Goal: Information Seeking & Learning: Learn about a topic

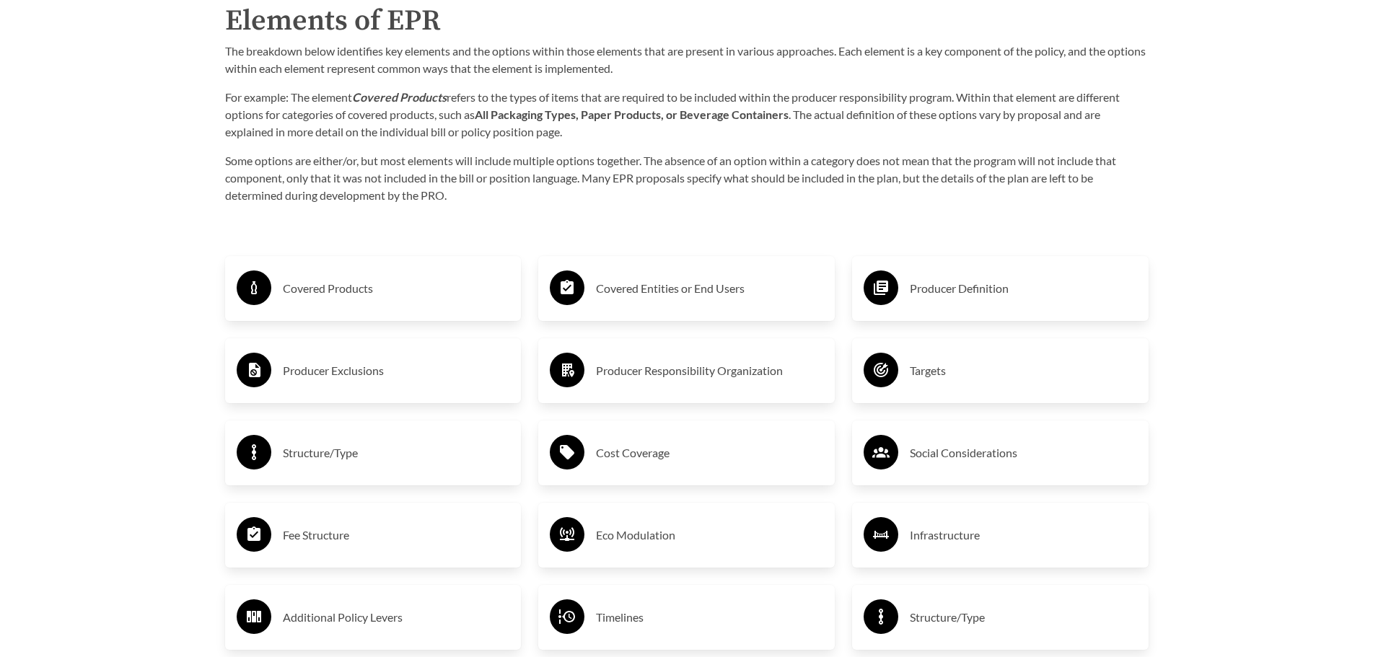
scroll to position [2381, 0]
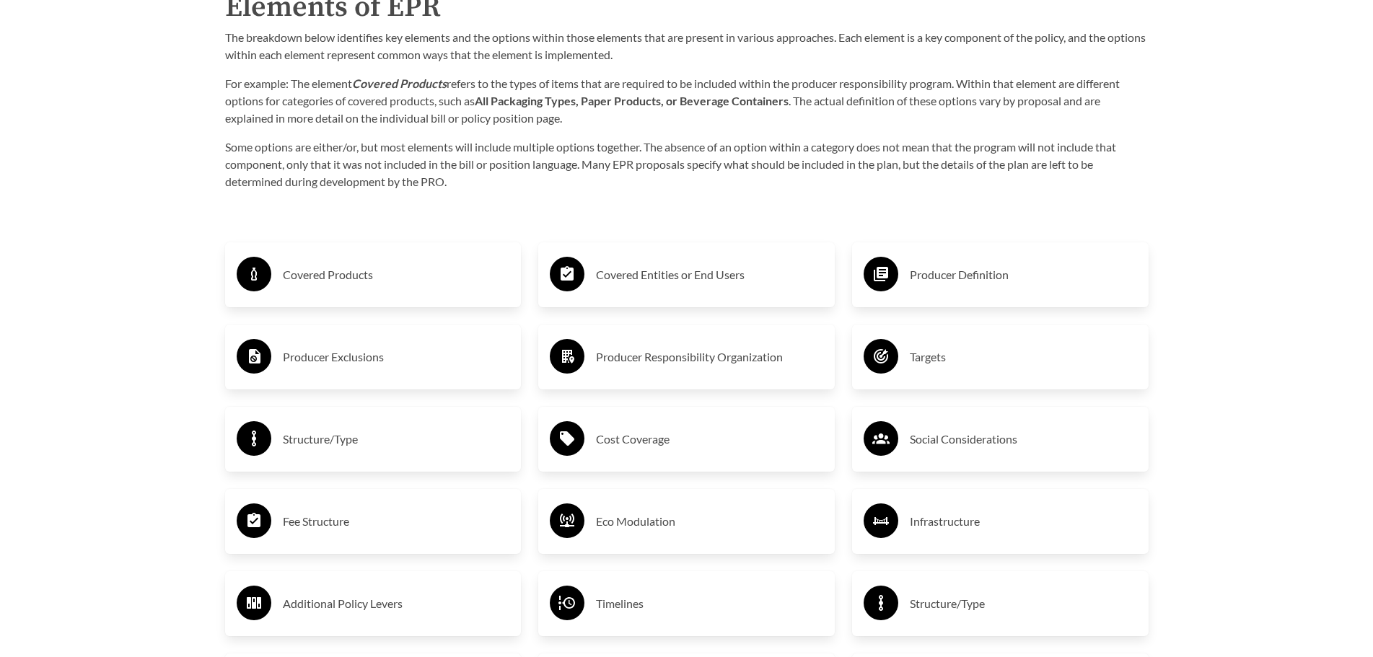
click at [310, 283] on h3 "Covered Products" at bounding box center [396, 274] width 227 height 23
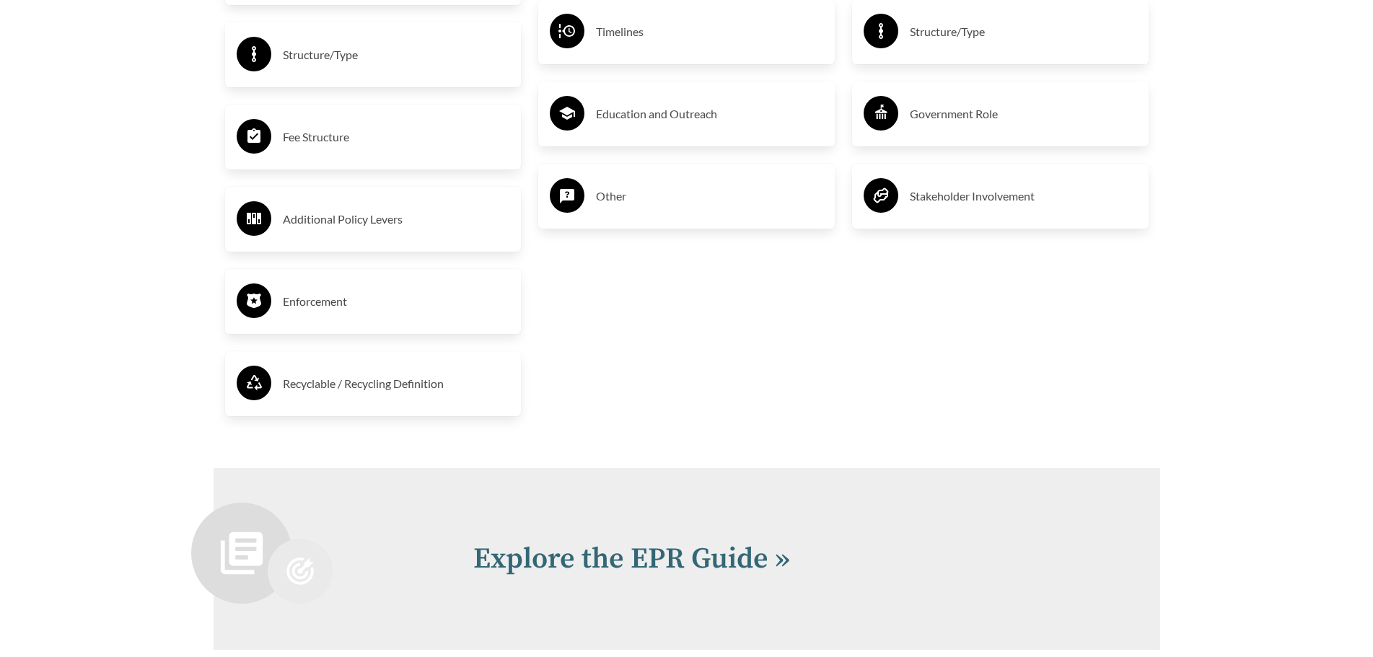
scroll to position [2958, 0]
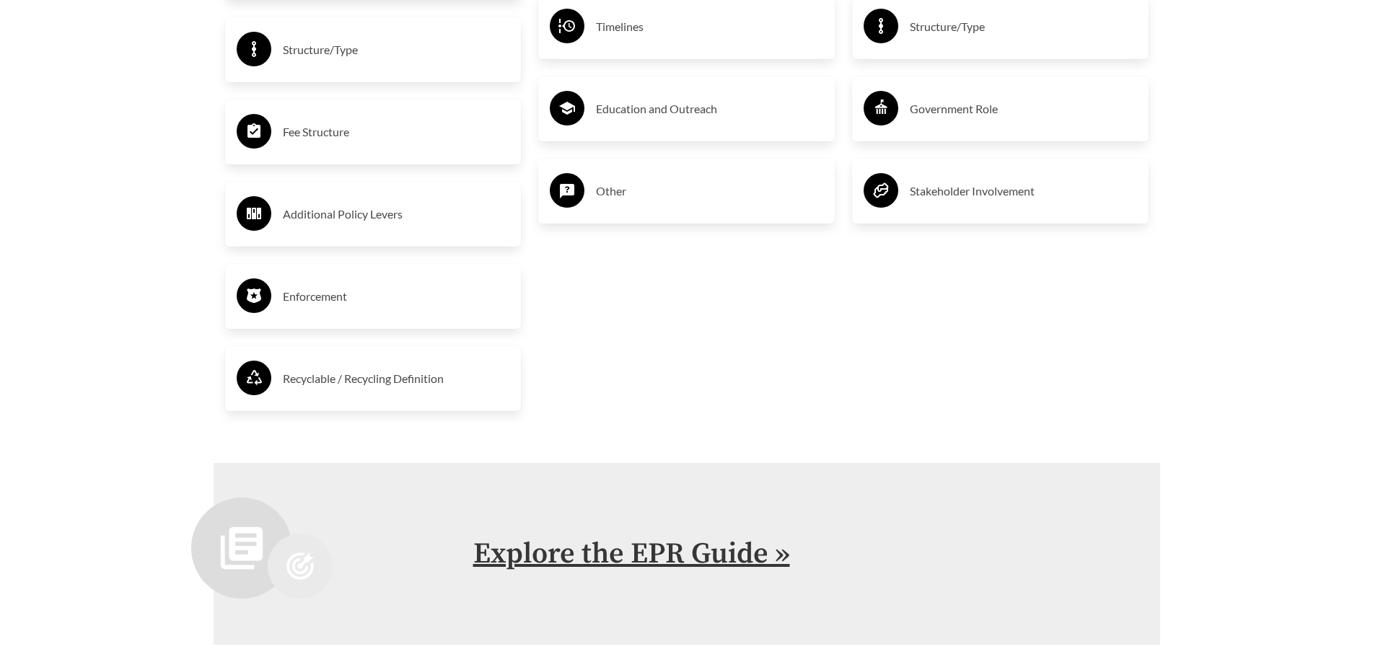
click at [602, 551] on link "Explore the EPR Guide »" at bounding box center [631, 554] width 317 height 36
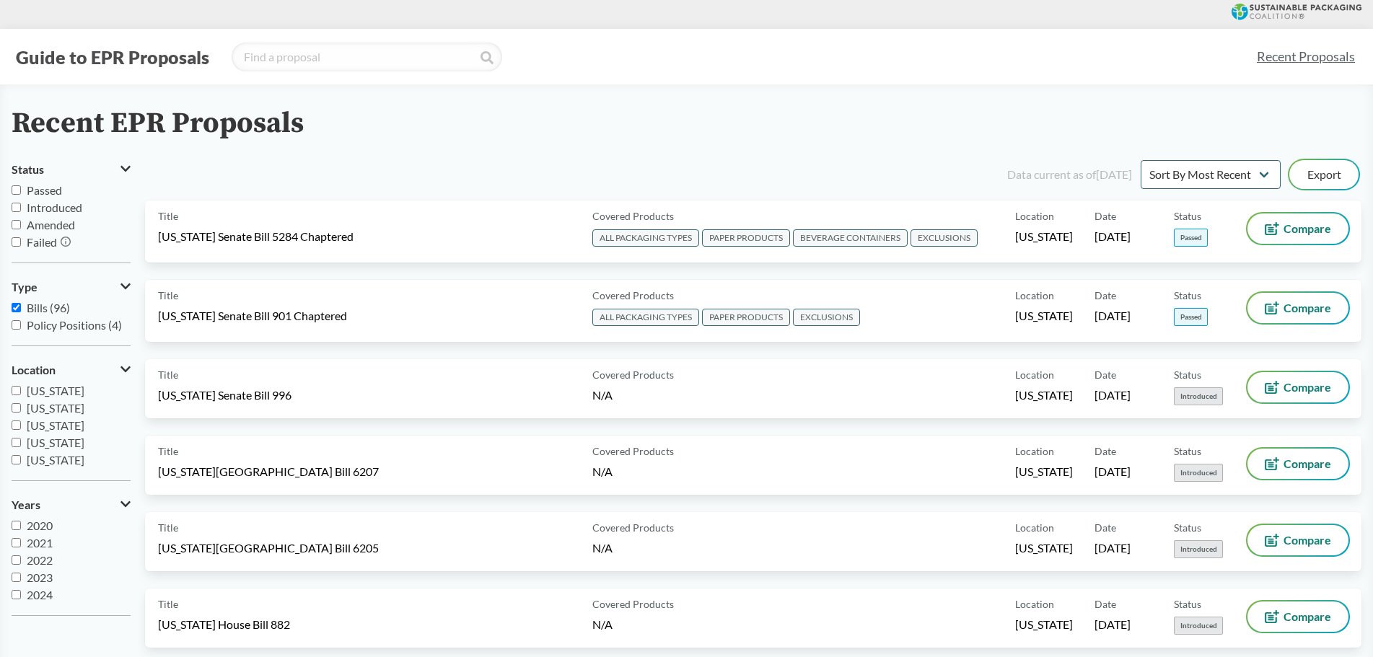
click at [17, 193] on input "Passed" at bounding box center [16, 189] width 9 height 9
checkbox input "true"
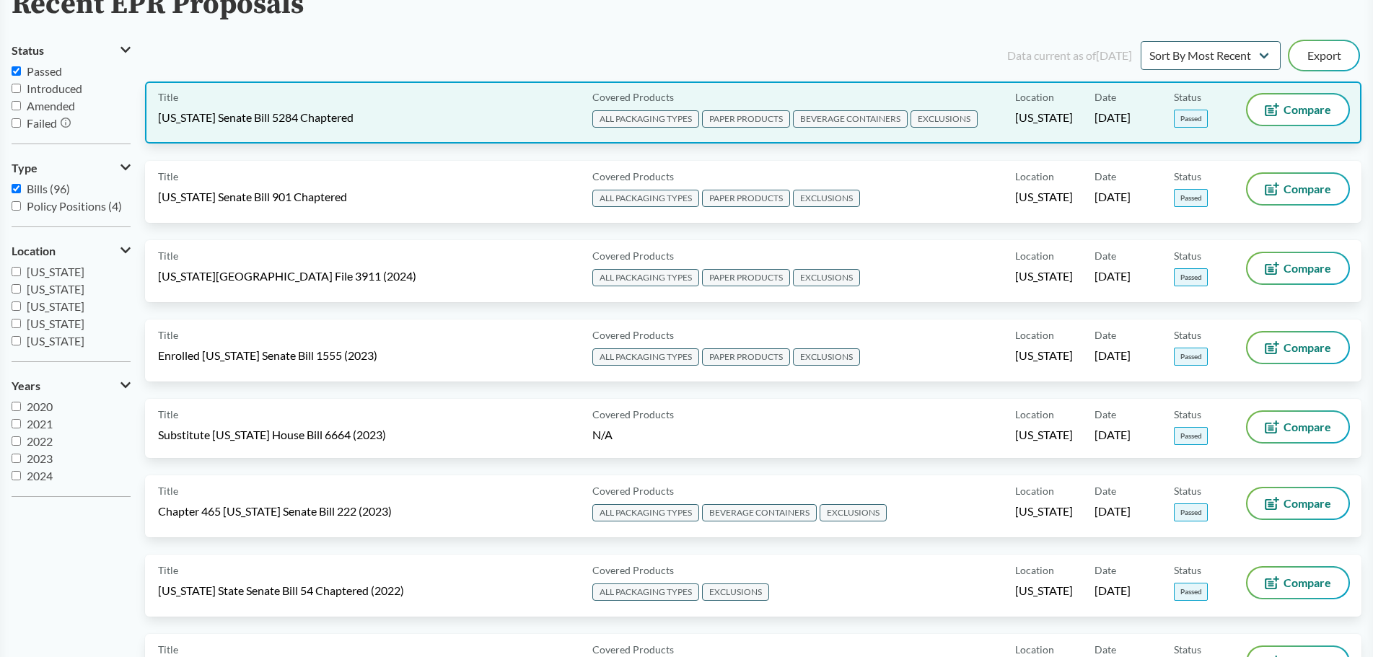
scroll to position [72, 0]
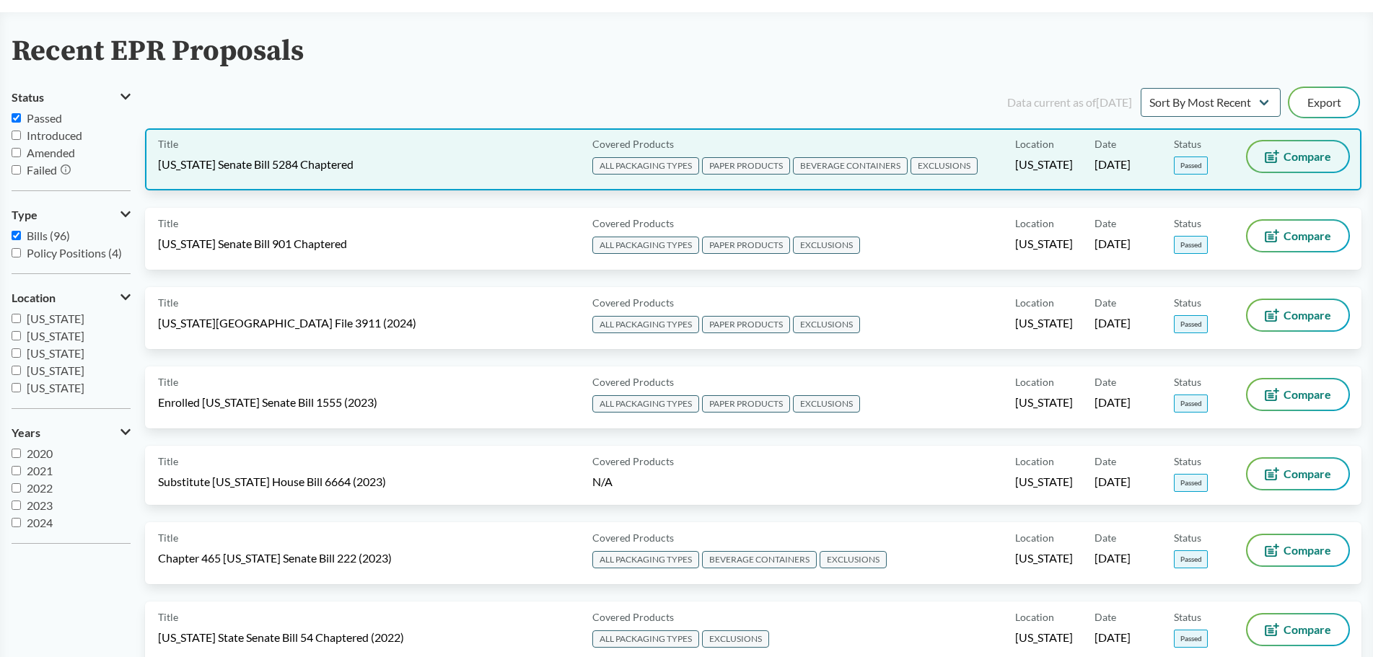
click at [1299, 165] on button "Compare" at bounding box center [1298, 156] width 101 height 30
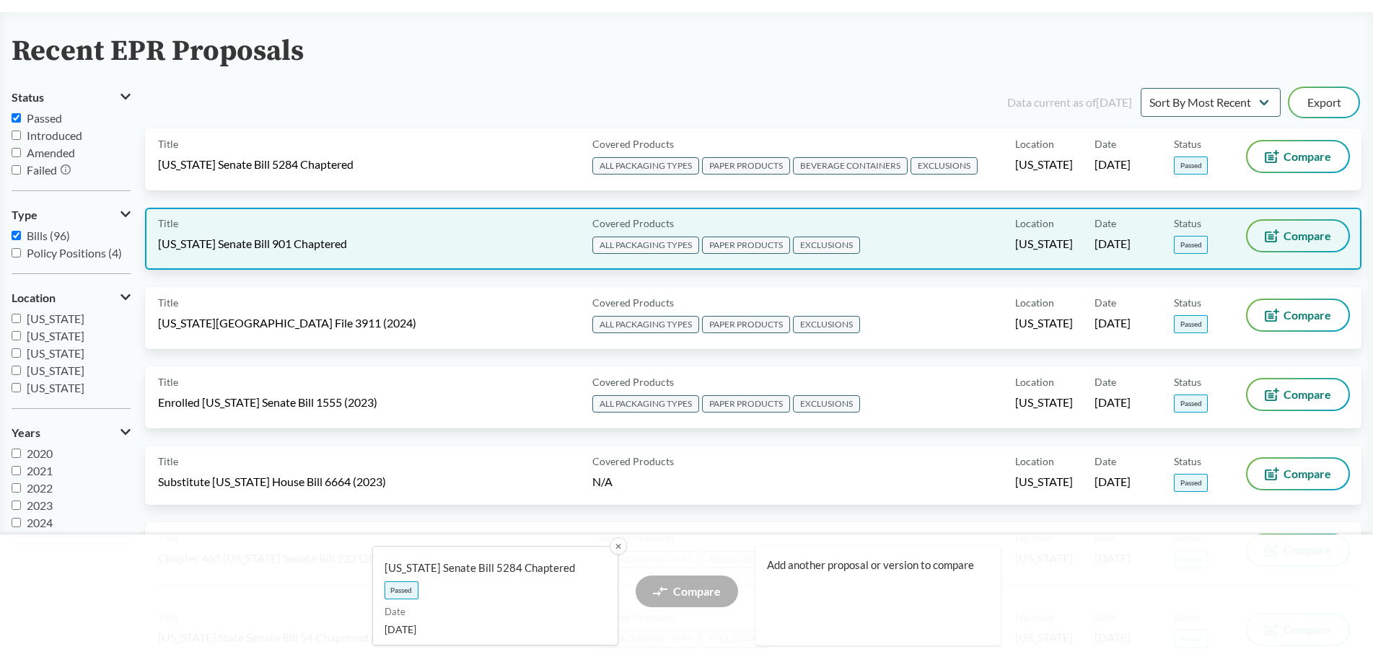
click at [1302, 241] on span "Compare" at bounding box center [1308, 236] width 48 height 12
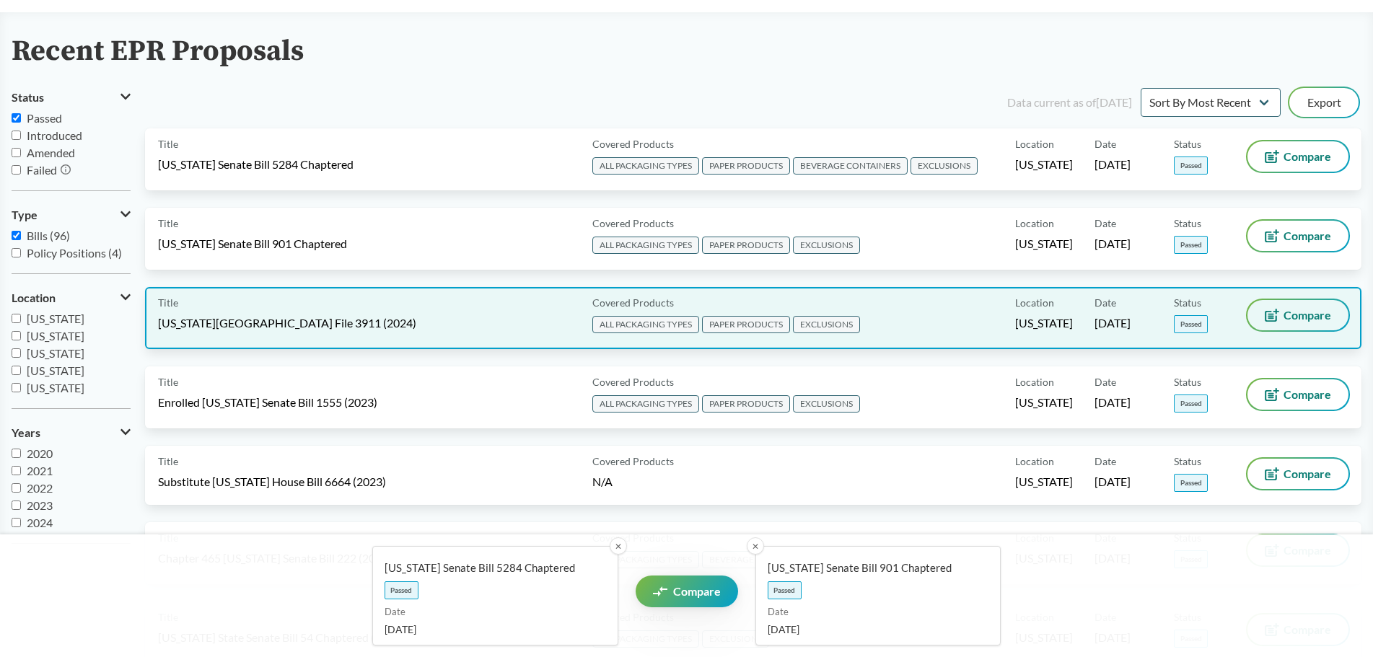
click at [1299, 314] on span "Compare" at bounding box center [1308, 316] width 48 height 12
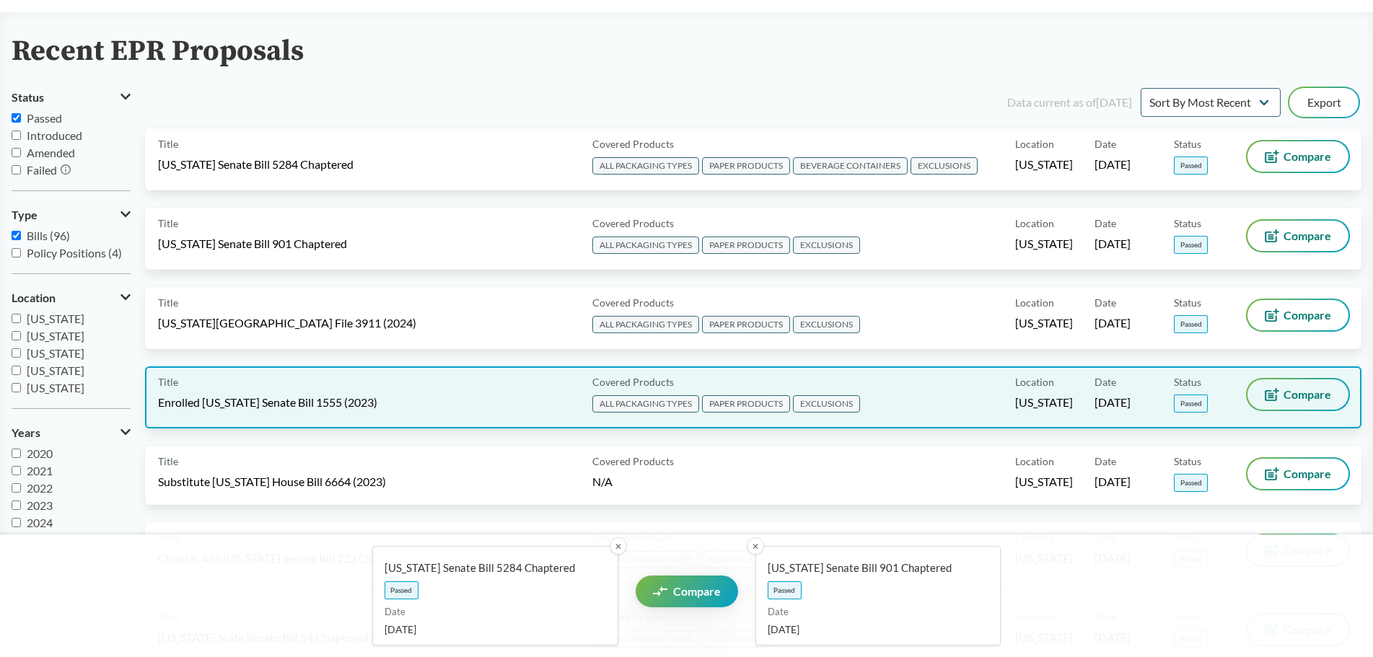
click at [1292, 386] on button "Compare" at bounding box center [1298, 395] width 101 height 30
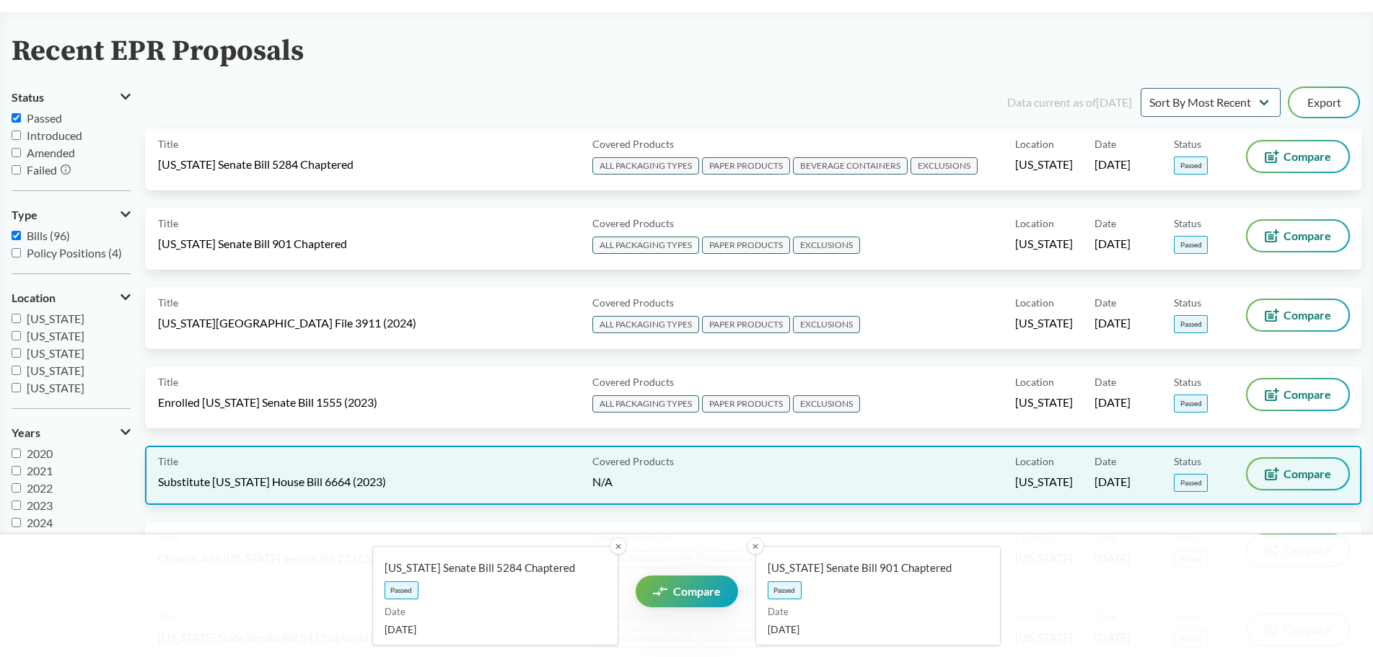
click at [1306, 475] on span "Compare" at bounding box center [1308, 474] width 48 height 12
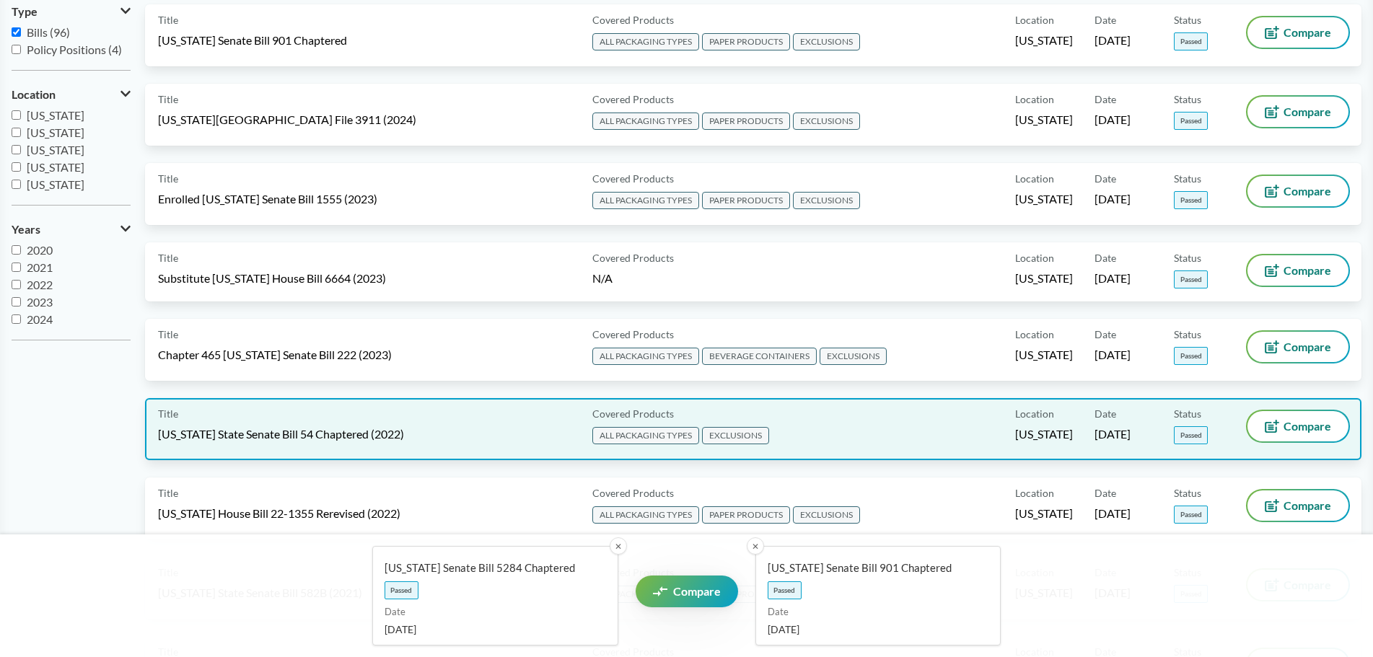
scroll to position [289, 0]
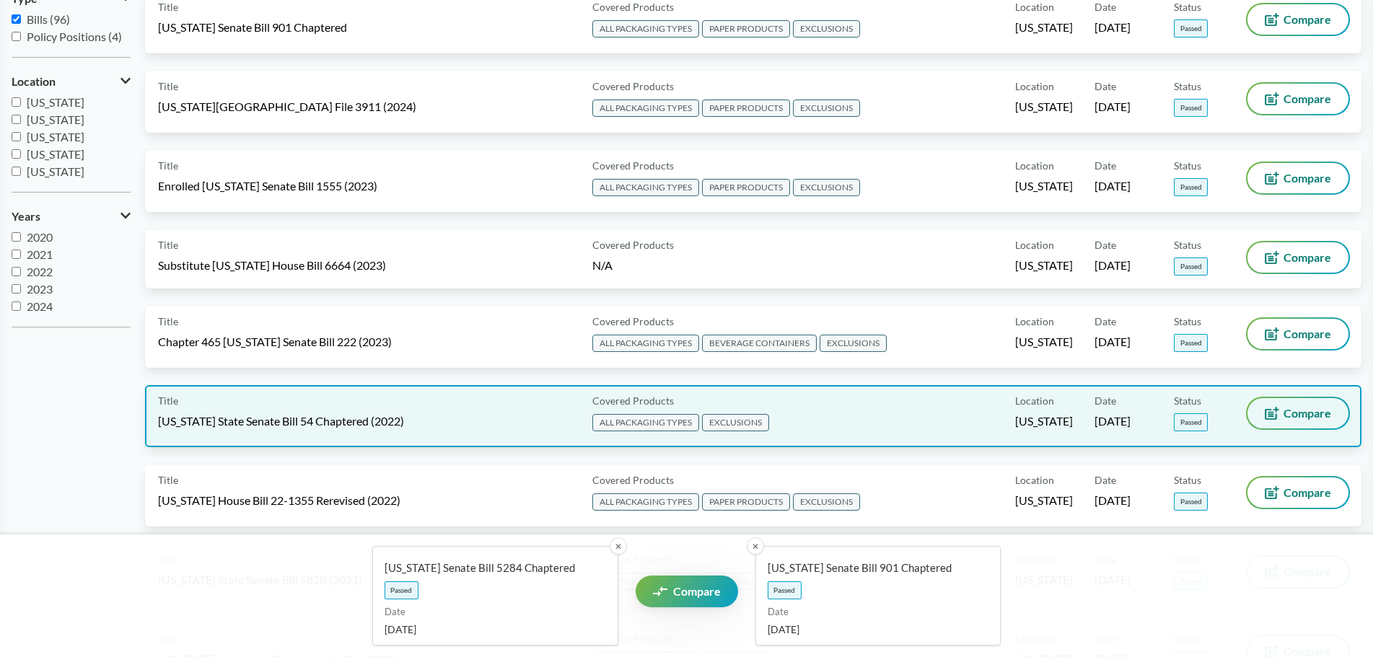
click at [1314, 415] on span "Compare" at bounding box center [1308, 414] width 48 height 12
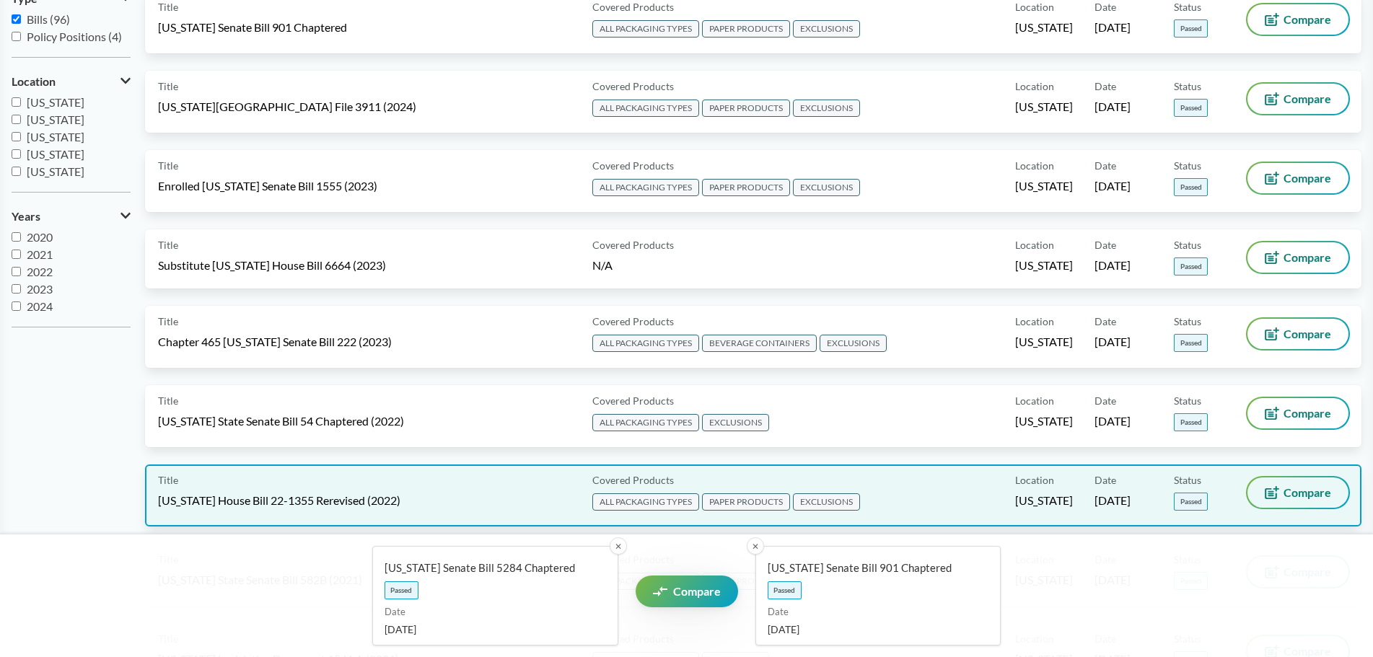
click at [1305, 494] on span "Compare" at bounding box center [1308, 493] width 48 height 12
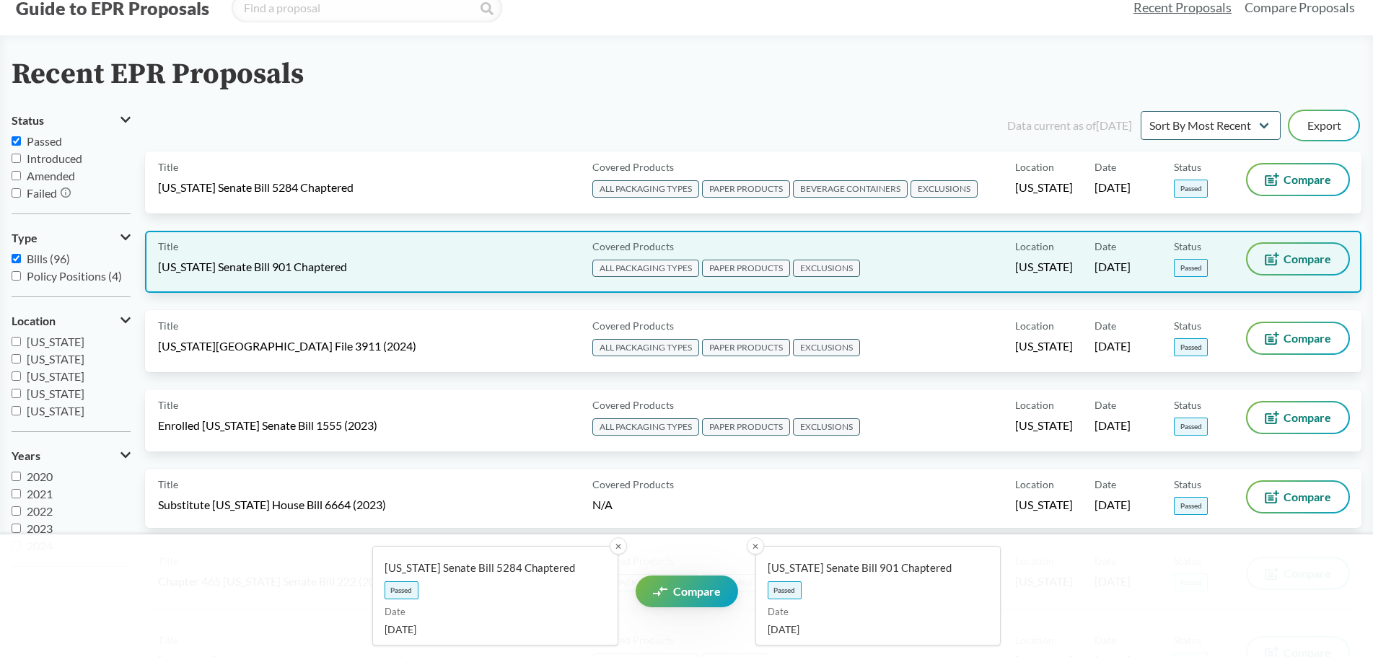
scroll to position [0, 0]
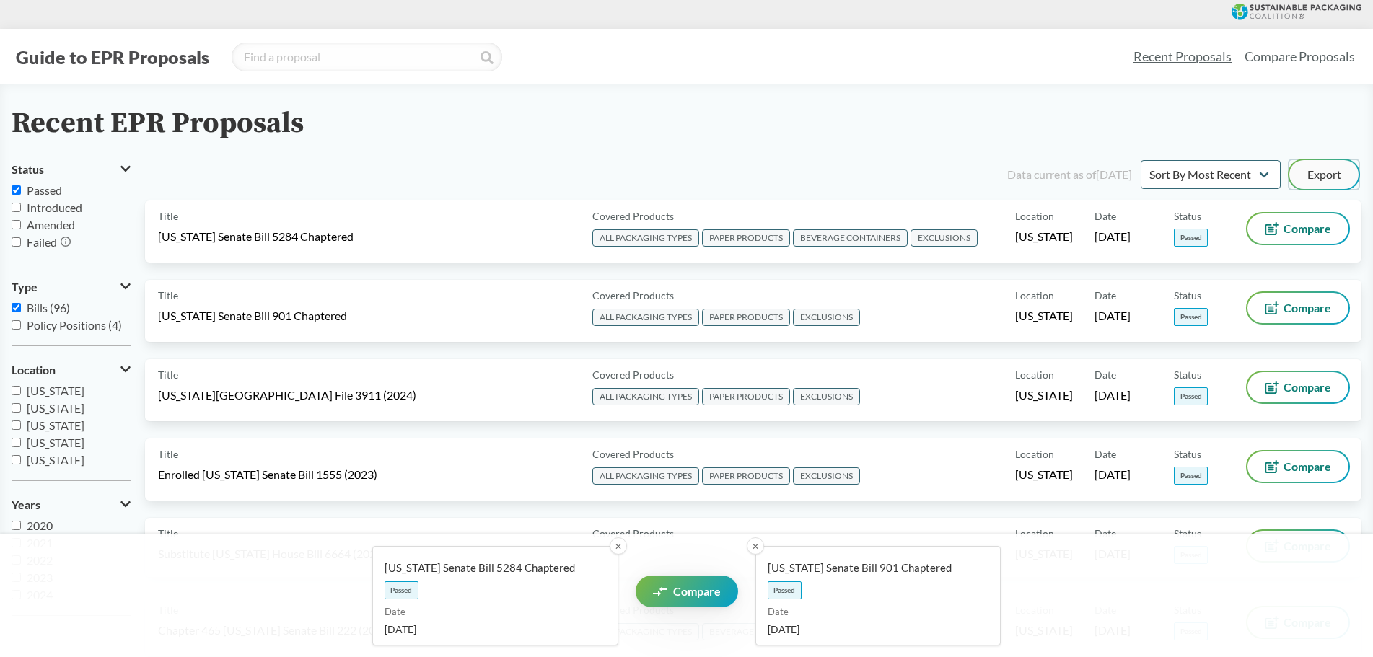
click at [1321, 171] on button "Export" at bounding box center [1323, 174] width 69 height 29
click at [1321, 171] on link "Export All" at bounding box center [1313, 175] width 67 height 12
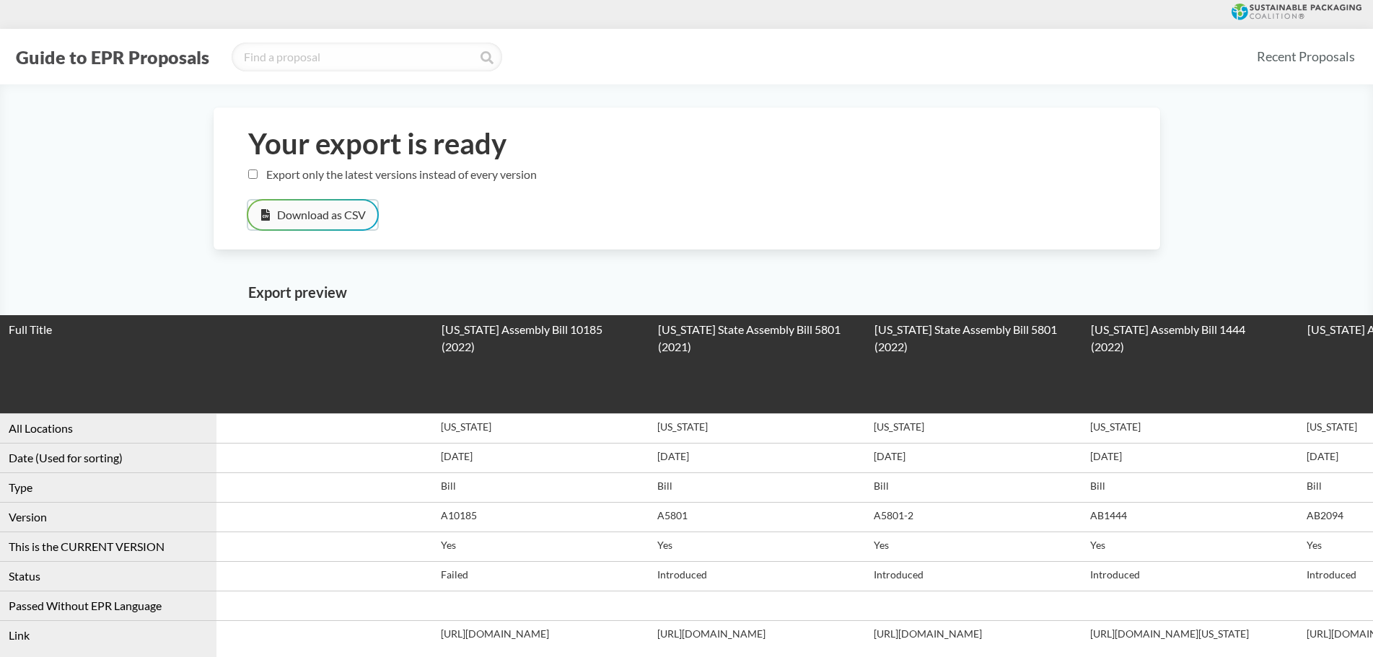
click at [316, 211] on button "Download as CSV" at bounding box center [312, 215] width 129 height 29
click at [253, 177] on input "Export only the latest versions instead of every version" at bounding box center [252, 174] width 9 height 9
checkbox input "true"
click at [319, 222] on button "Download as CSV" at bounding box center [312, 215] width 129 height 29
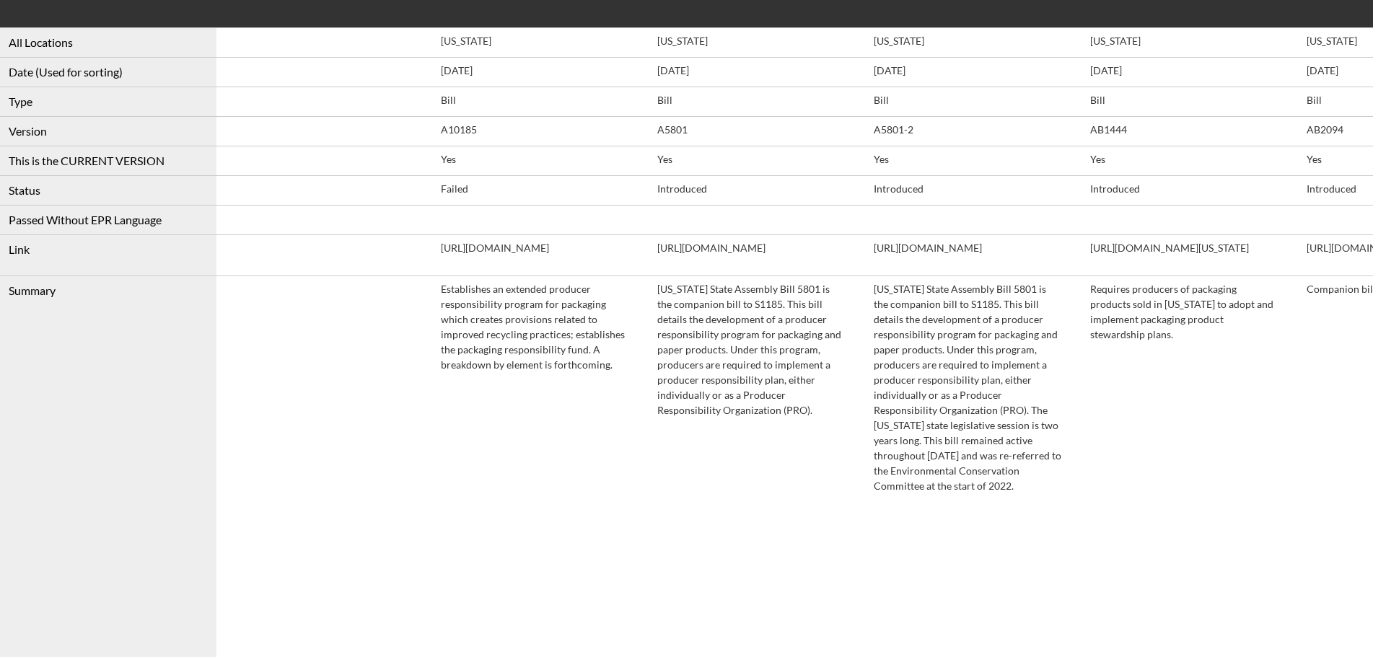
scroll to position [361, 0]
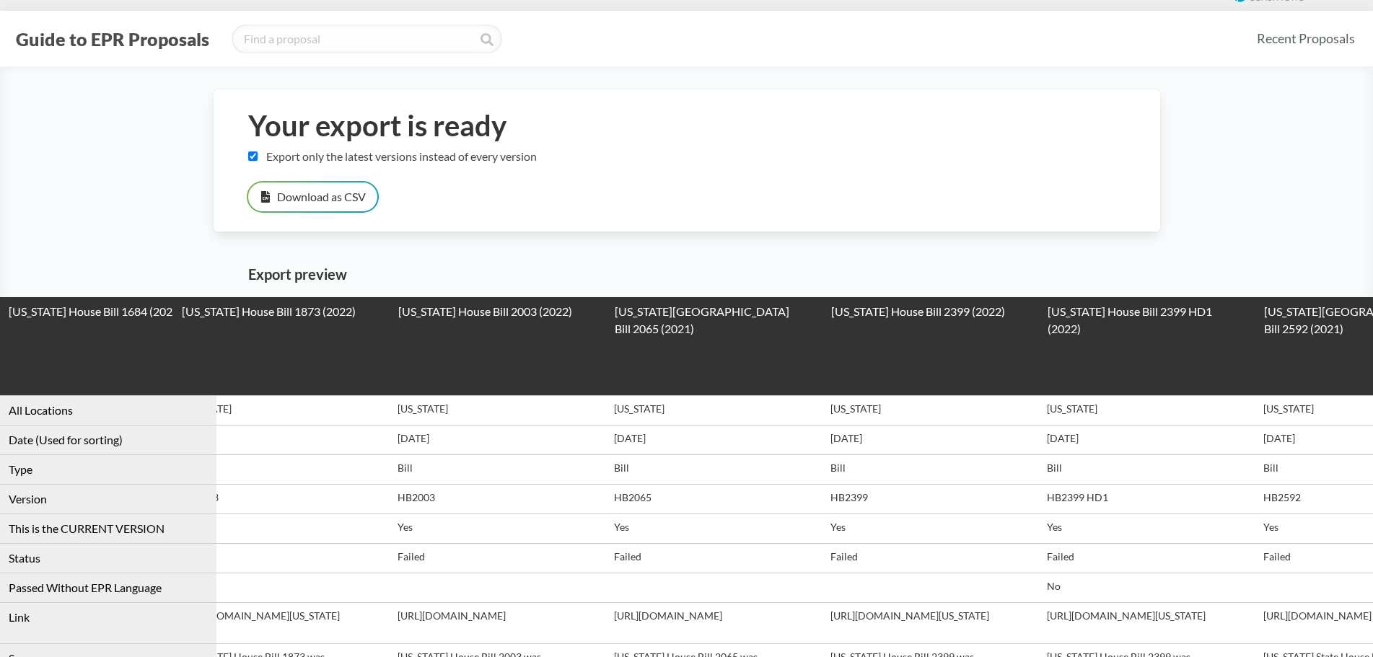
scroll to position [14, 0]
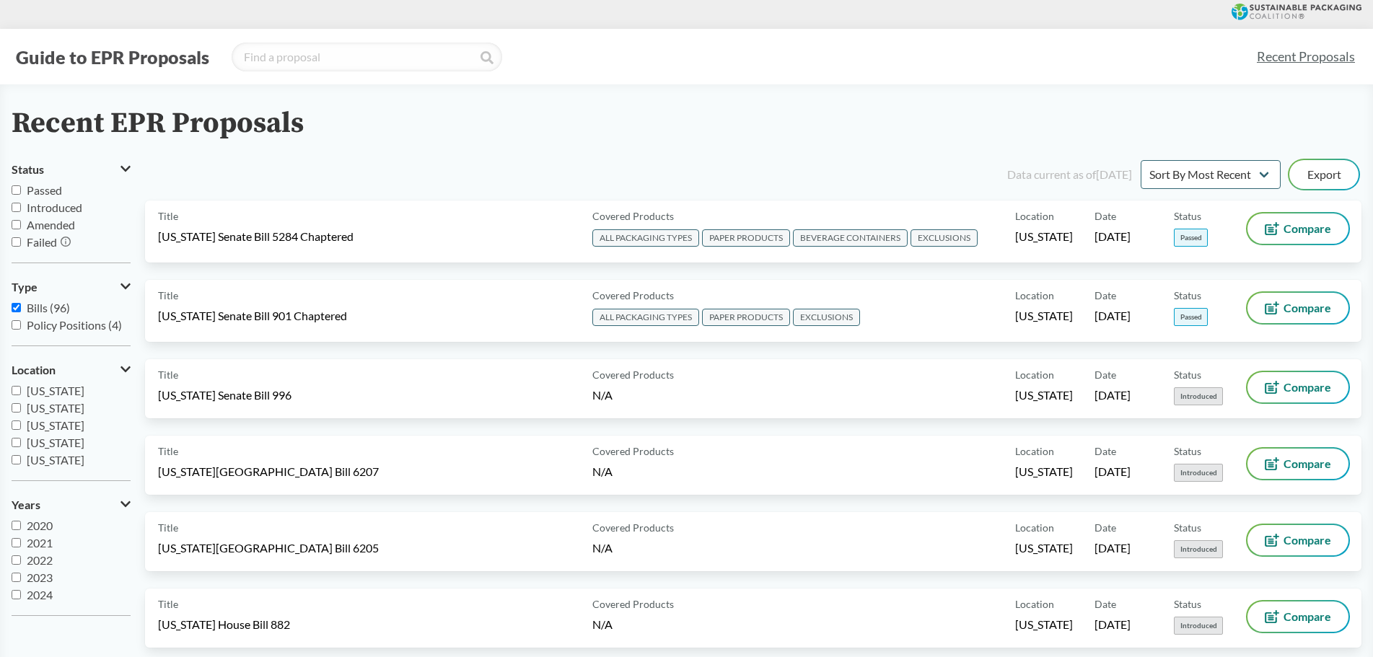
click at [22, 305] on label "Bills (96)" at bounding box center [71, 307] width 119 height 17
click at [21, 305] on input "Bills (96)" at bounding box center [16, 307] width 9 height 9
checkbox input "false"
click at [14, 190] on input "Passed" at bounding box center [16, 189] width 9 height 9
checkbox input "true"
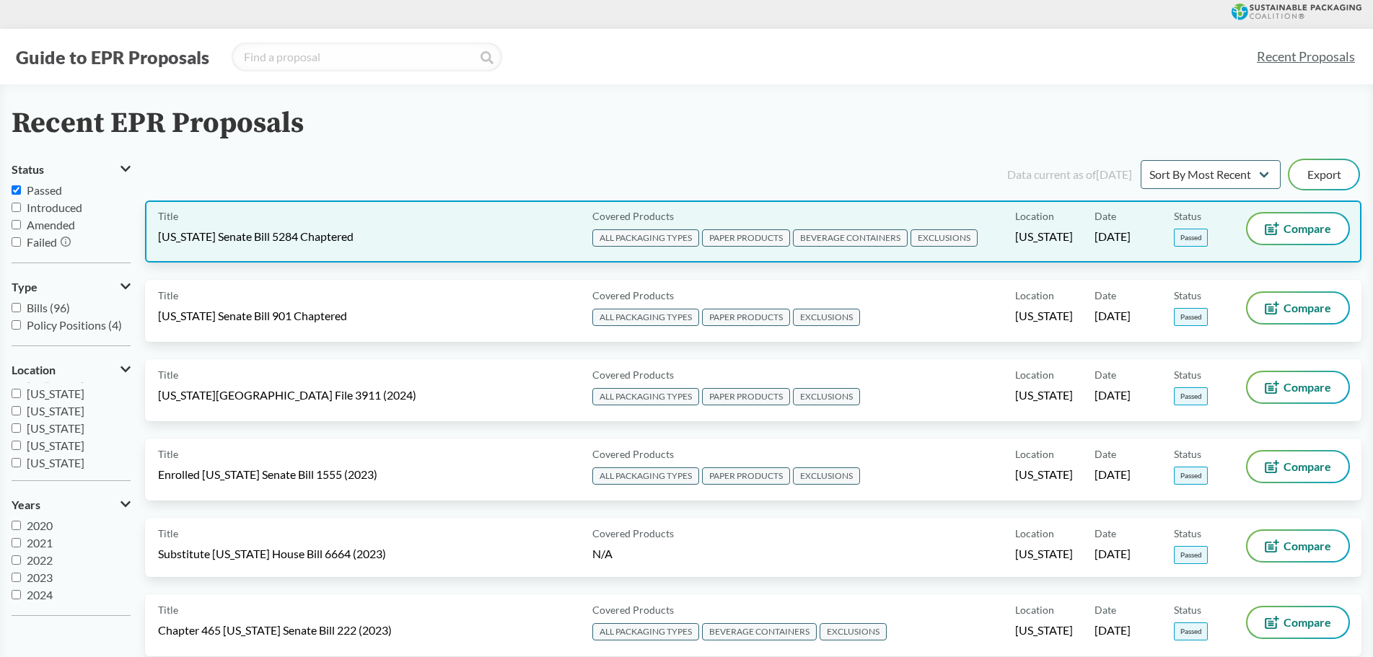
click at [276, 226] on div "Title [US_STATE] Senate Bill 5284 Chaptered" at bounding box center [372, 232] width 429 height 36
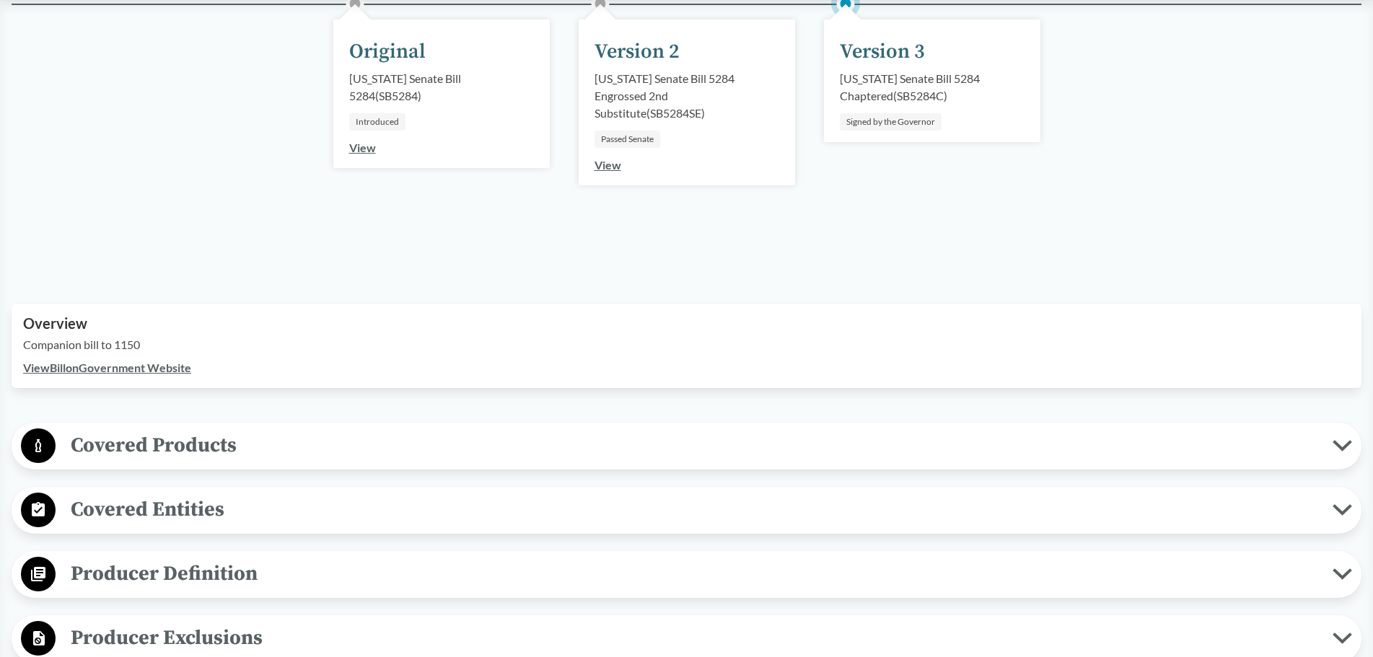
scroll to position [361, 0]
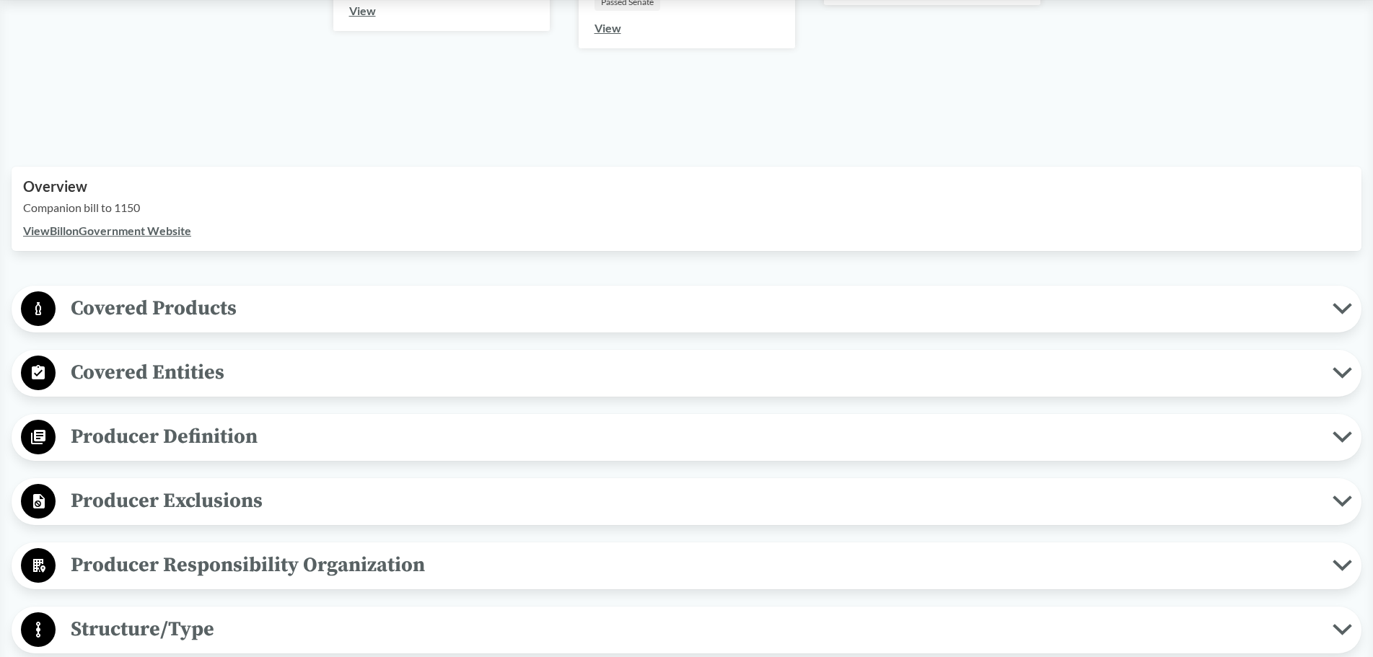
click at [43, 313] on circle at bounding box center [38, 309] width 35 height 35
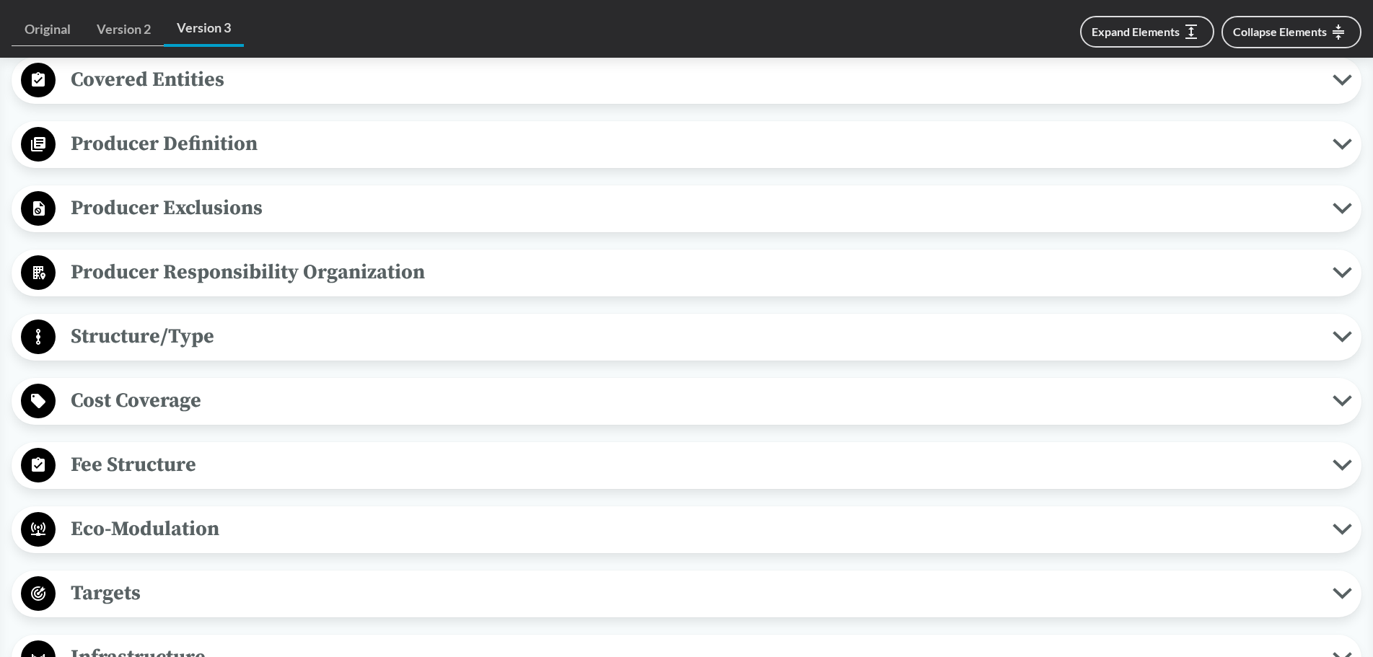
scroll to position [1876, 0]
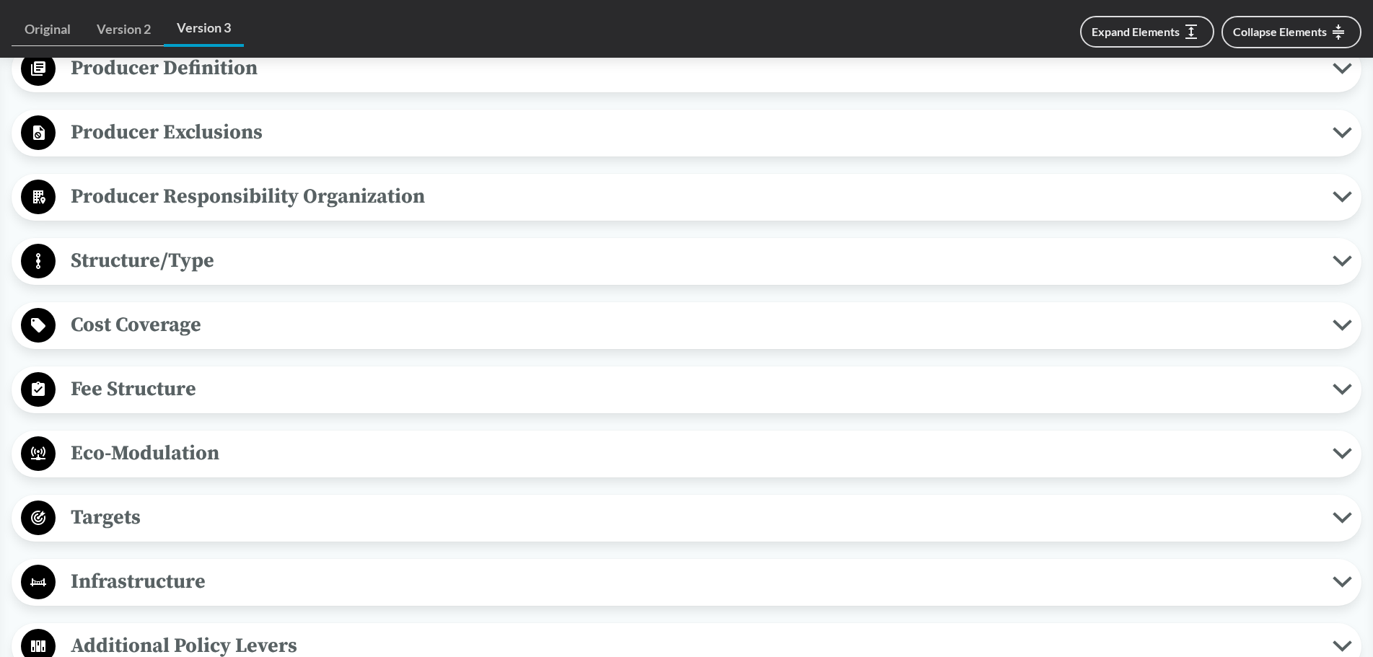
click at [67, 331] on span "Cost Coverage" at bounding box center [694, 325] width 1277 height 32
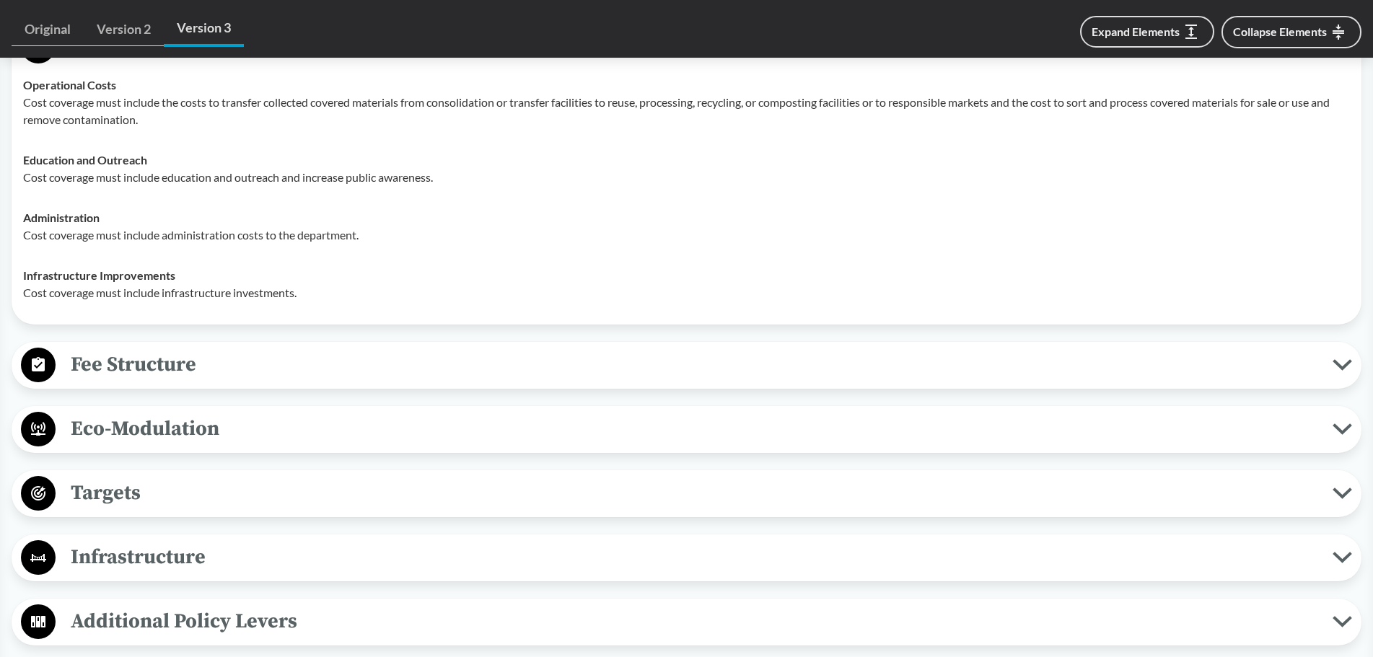
scroll to position [2165, 0]
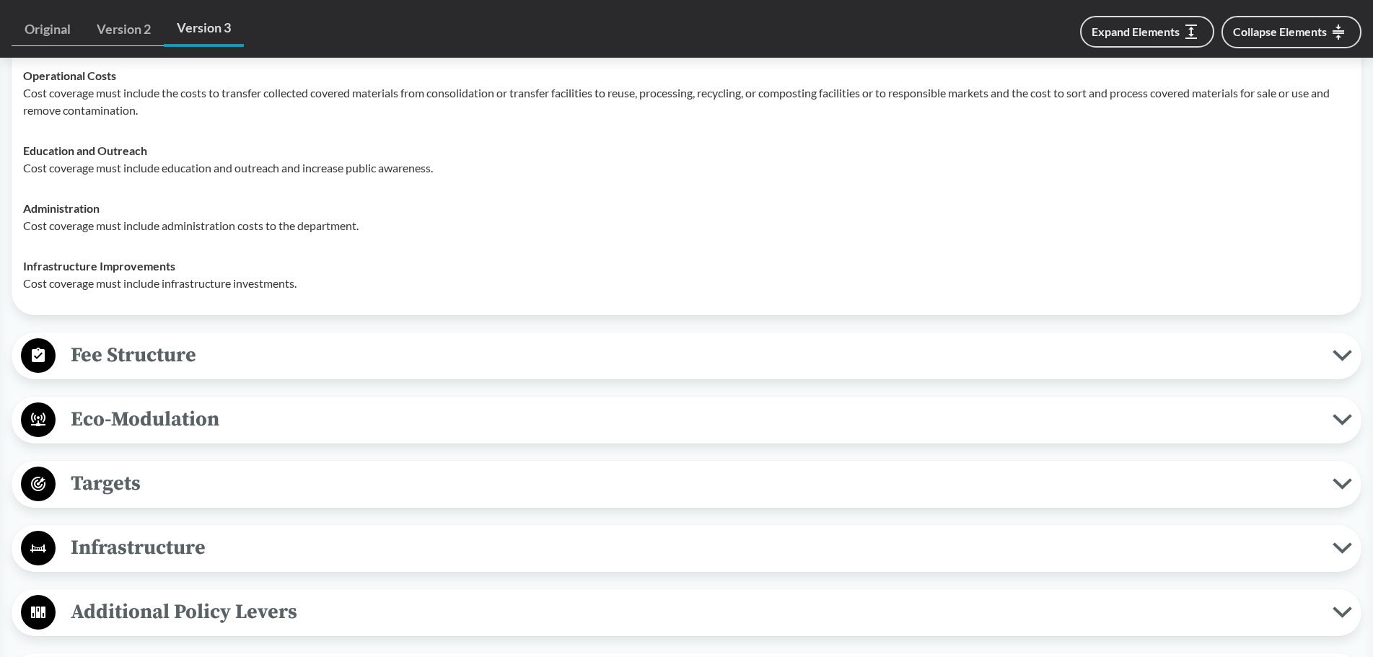
click at [59, 357] on span "Fee Structure" at bounding box center [694, 355] width 1277 height 32
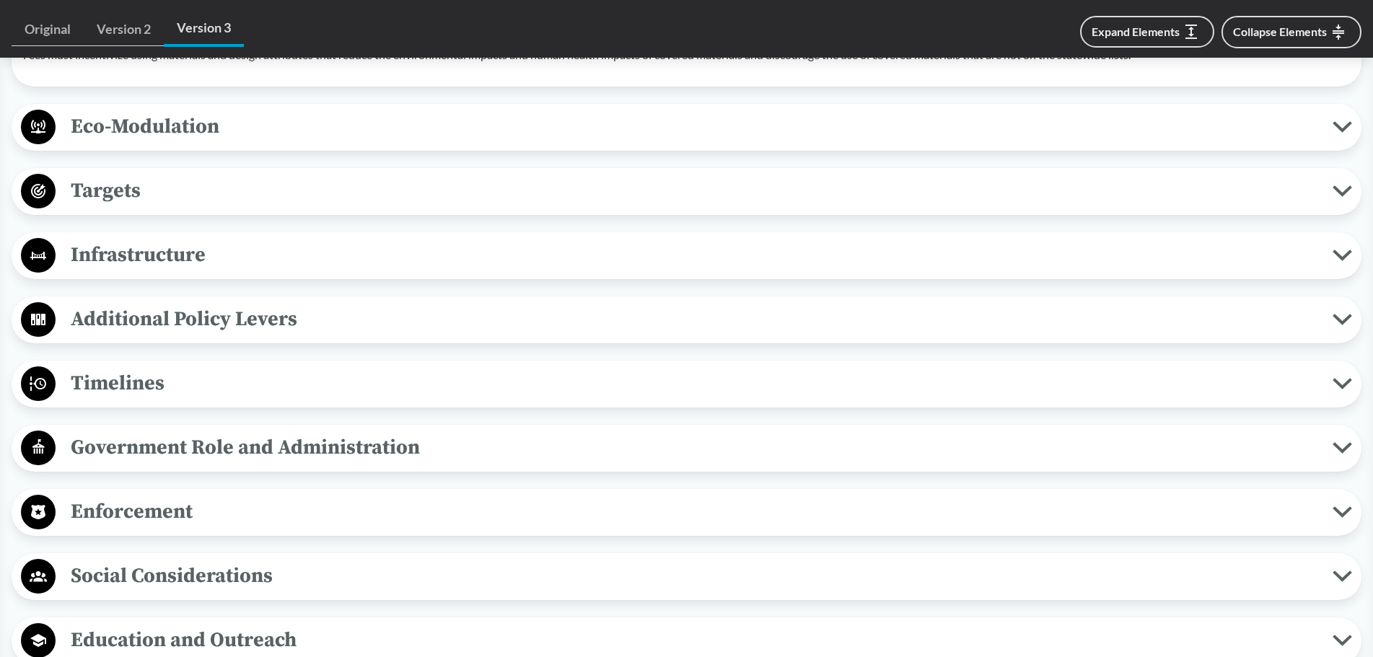
scroll to position [2598, 0]
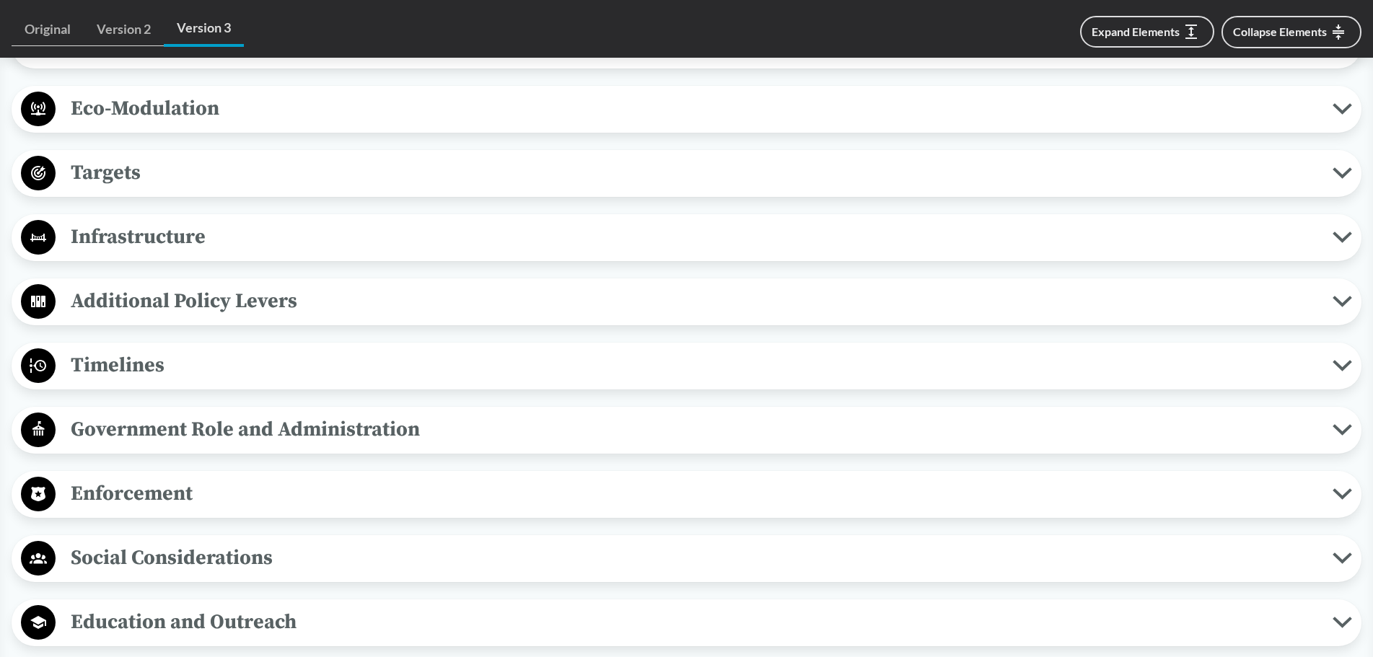
click at [140, 369] on span "Timelines" at bounding box center [694, 365] width 1277 height 32
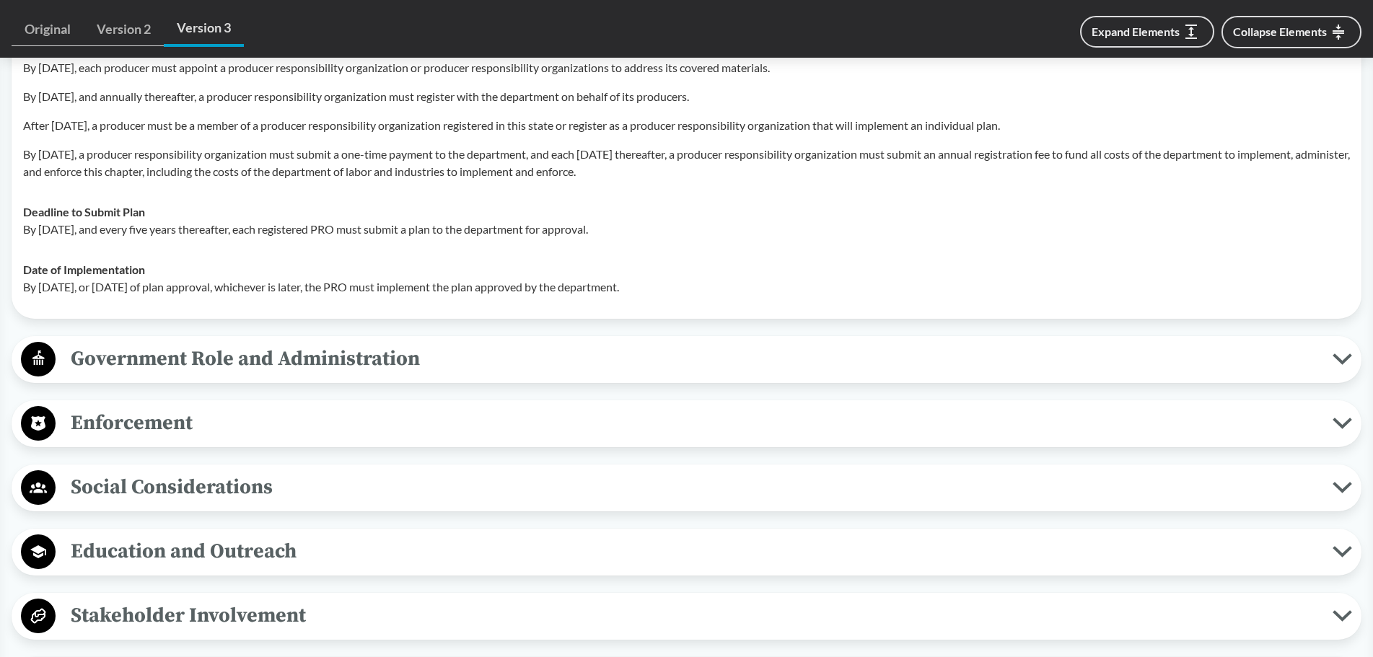
scroll to position [2958, 0]
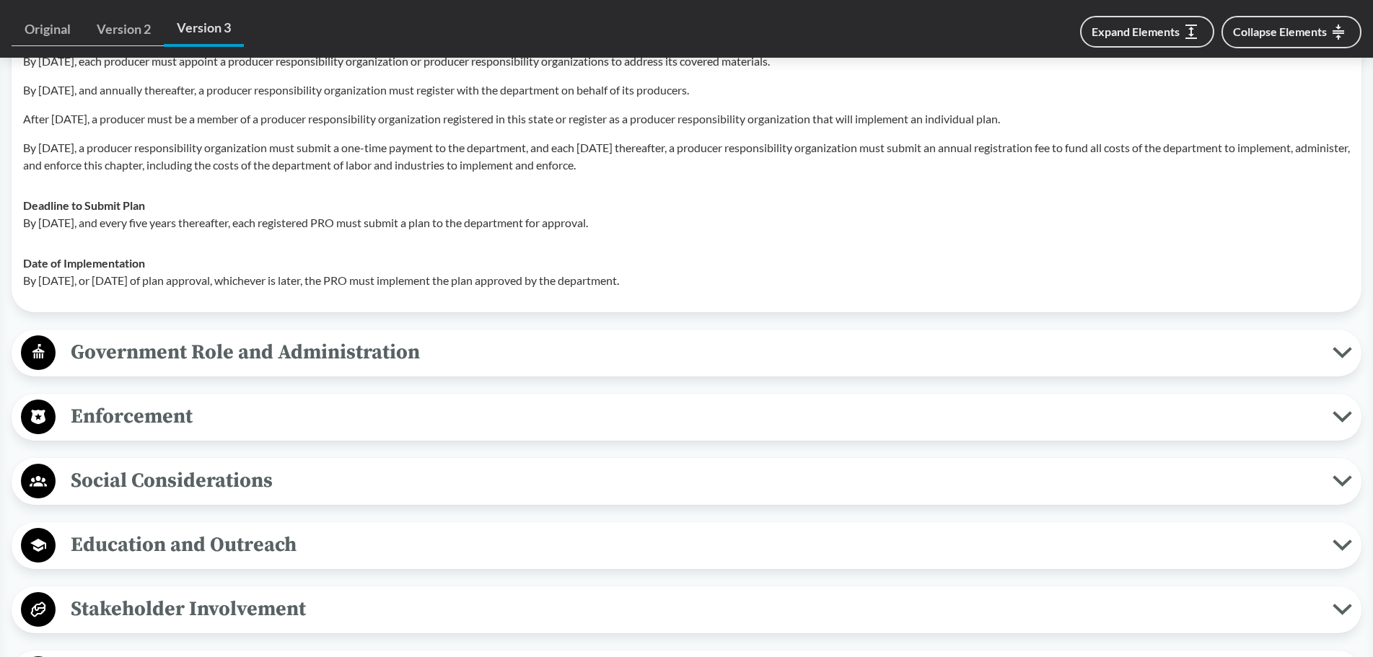
click at [105, 412] on span "Enforcement" at bounding box center [694, 416] width 1277 height 32
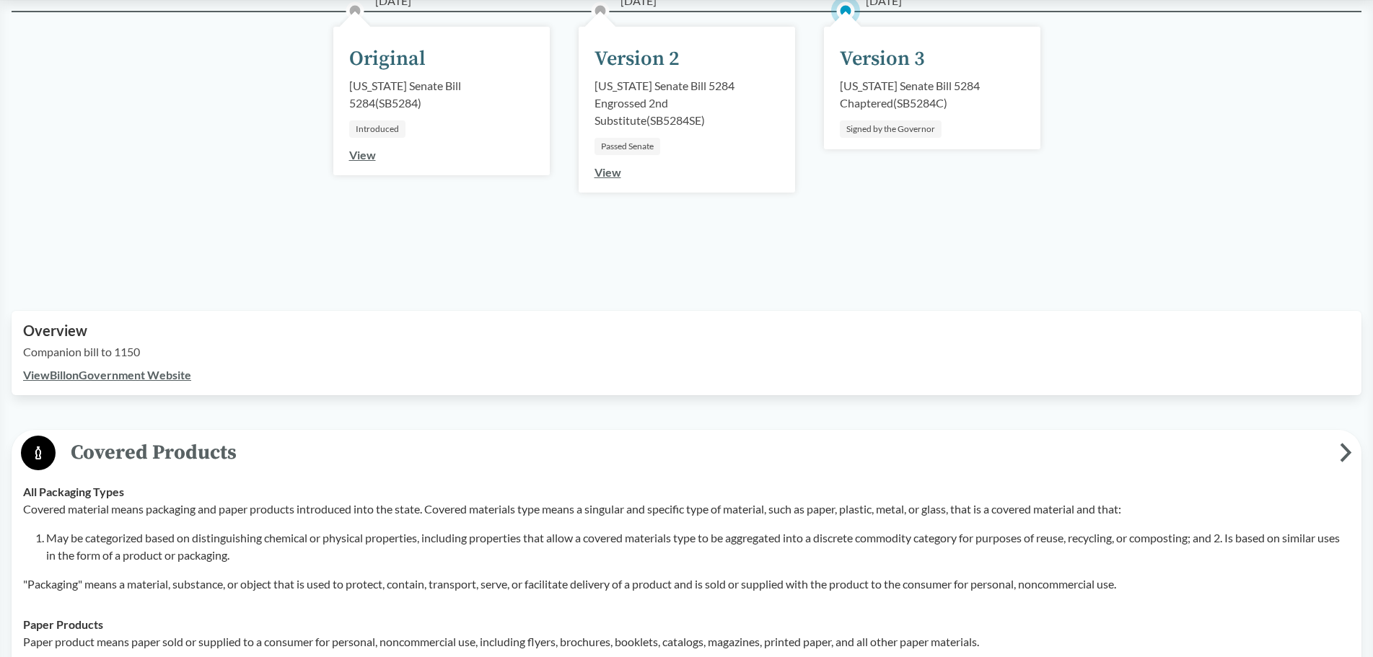
scroll to position [0, 0]
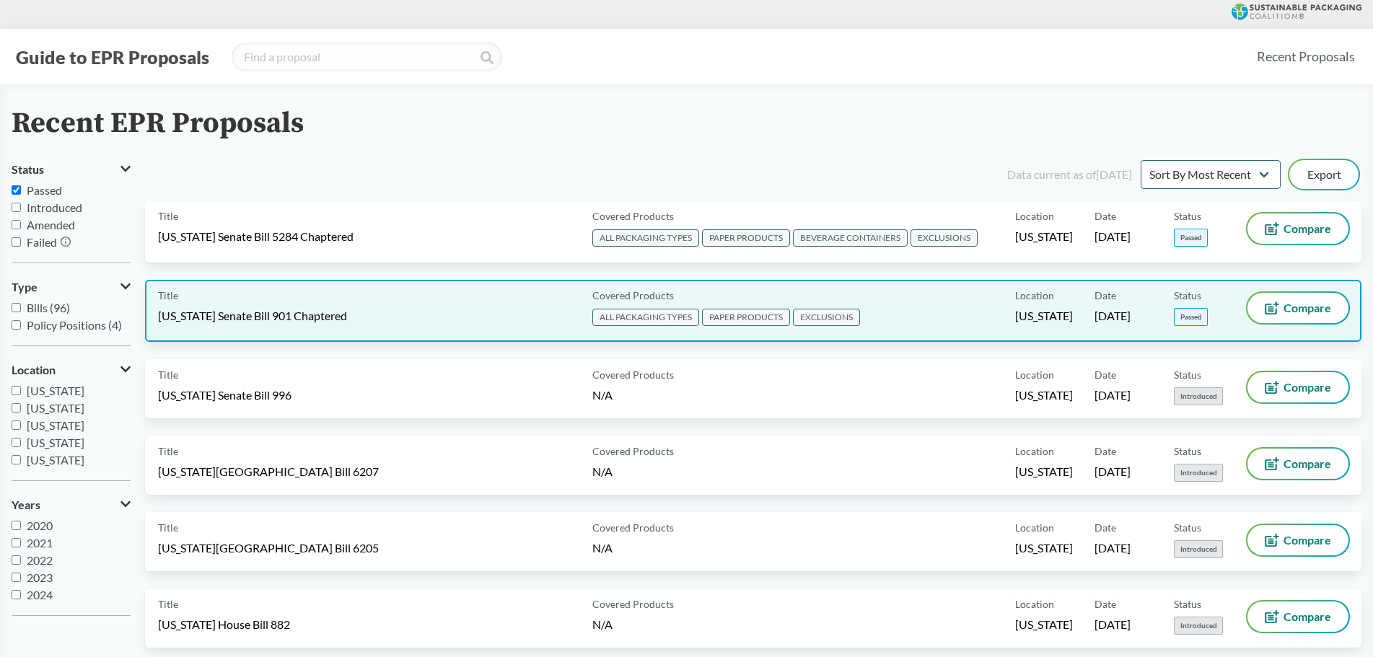
click at [234, 315] on span "[US_STATE] Senate Bill 901 Chaptered" at bounding box center [252, 316] width 189 height 16
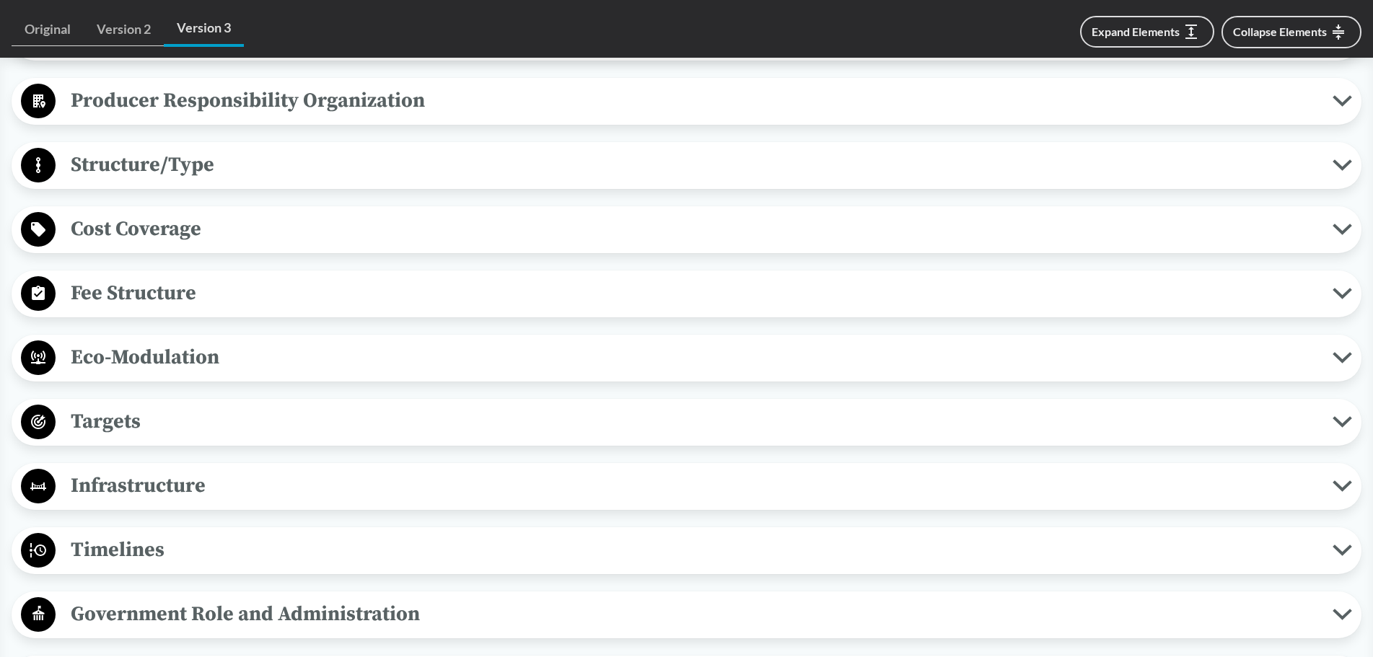
scroll to position [866, 0]
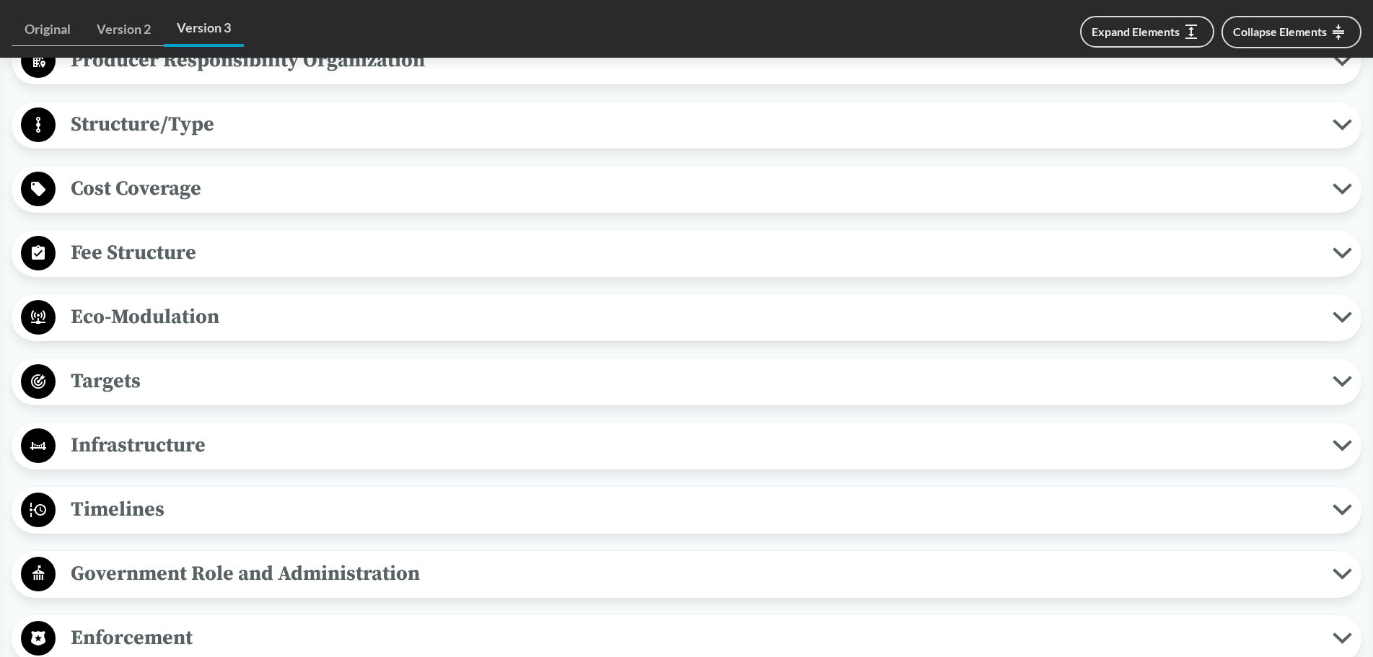
click at [45, 254] on circle at bounding box center [38, 253] width 35 height 35
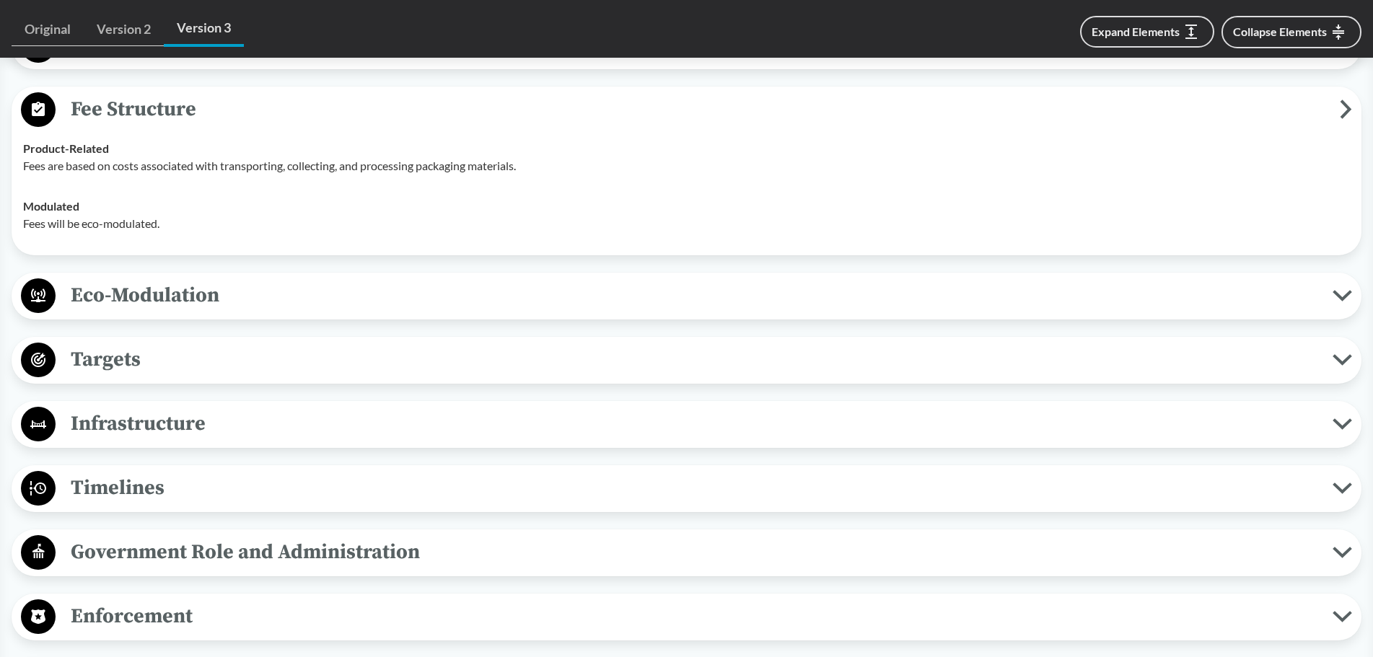
scroll to position [1010, 0]
click at [53, 484] on circle at bounding box center [38, 487] width 35 height 35
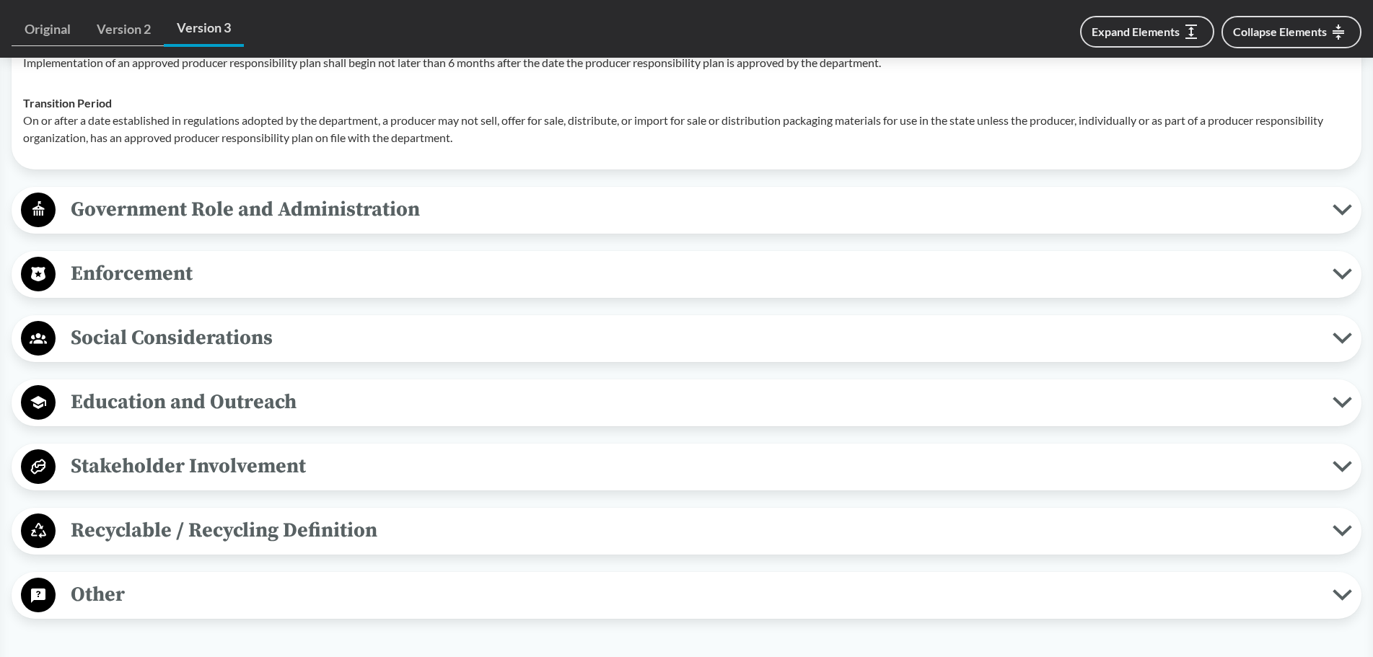
scroll to position [1660, 0]
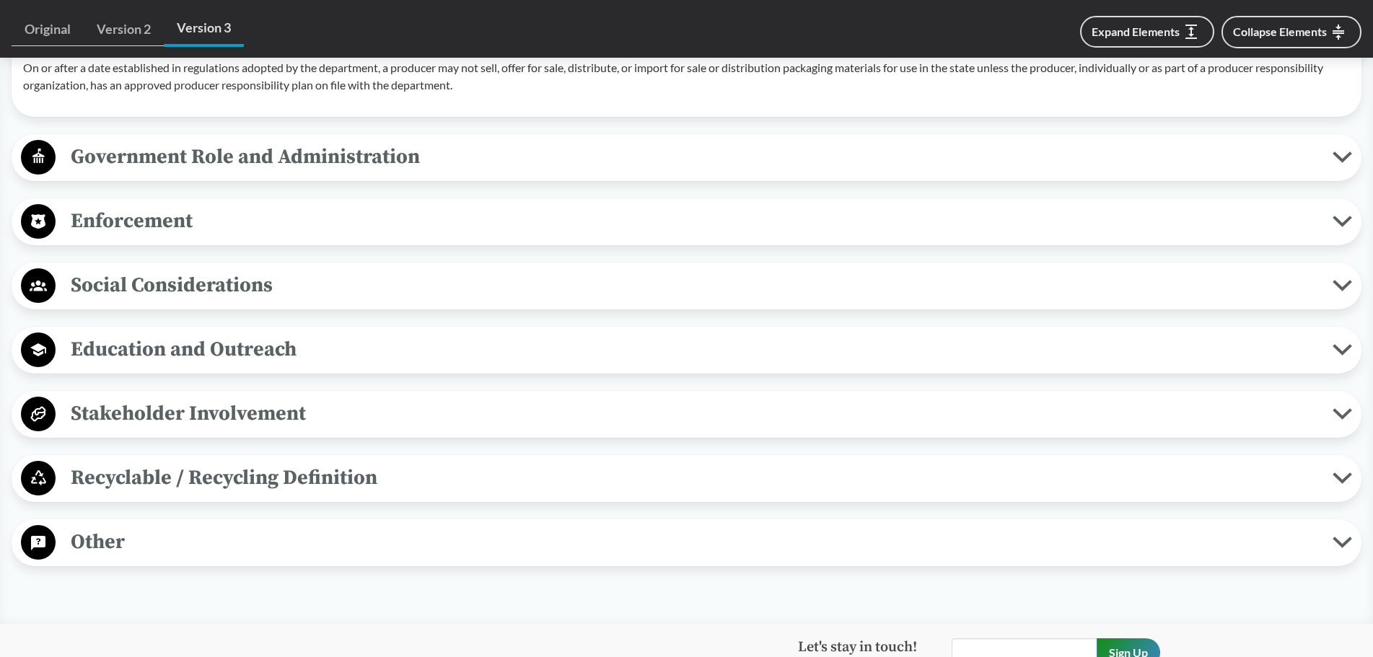
click at [235, 421] on span "Stakeholder Involvement" at bounding box center [694, 414] width 1277 height 32
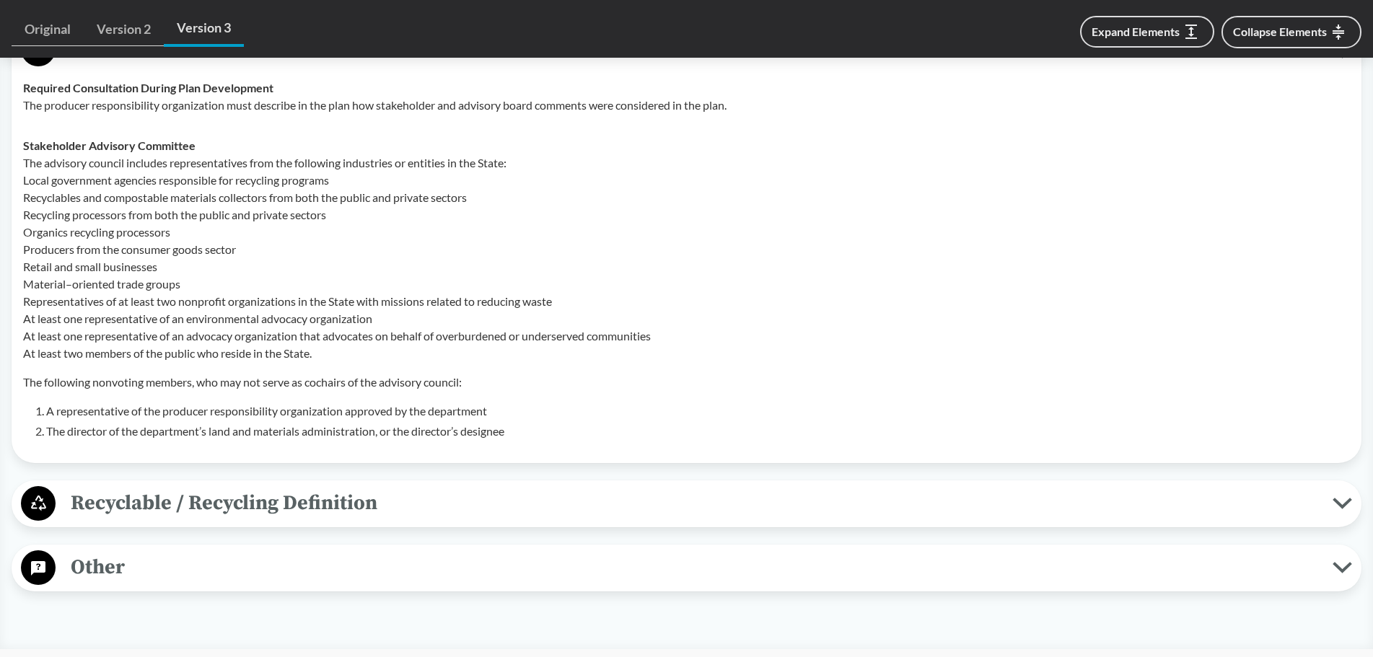
scroll to position [2237, 0]
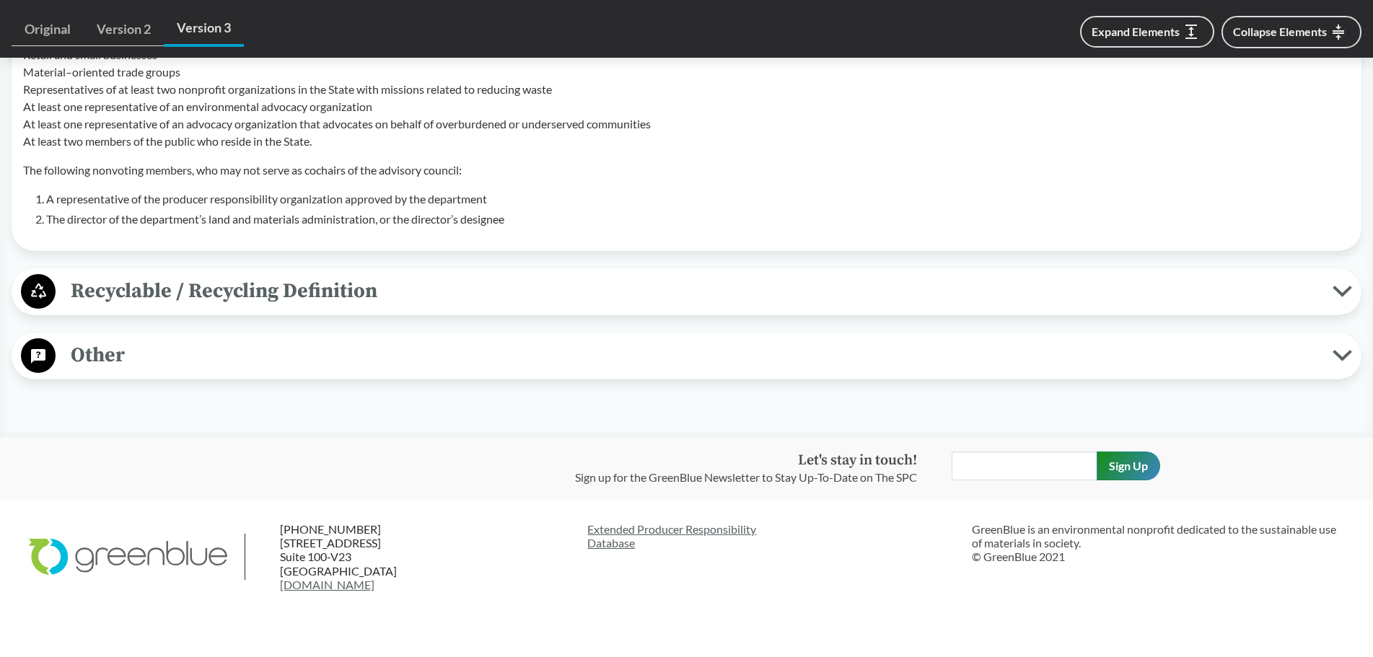
click at [131, 299] on span "Recyclable / Recycling Definition" at bounding box center [694, 291] width 1277 height 32
